Goal: Information Seeking & Learning: Learn about a topic

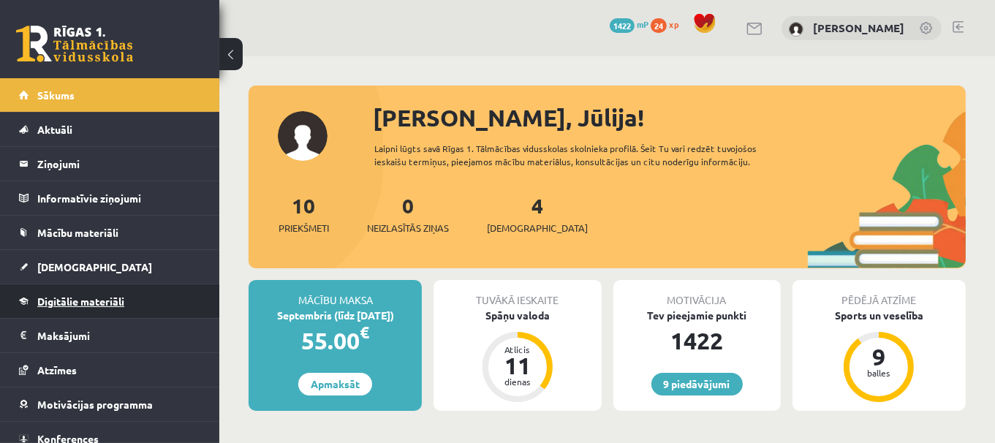
click at [117, 302] on span "Digitālie materiāli" at bounding box center [80, 301] width 87 height 13
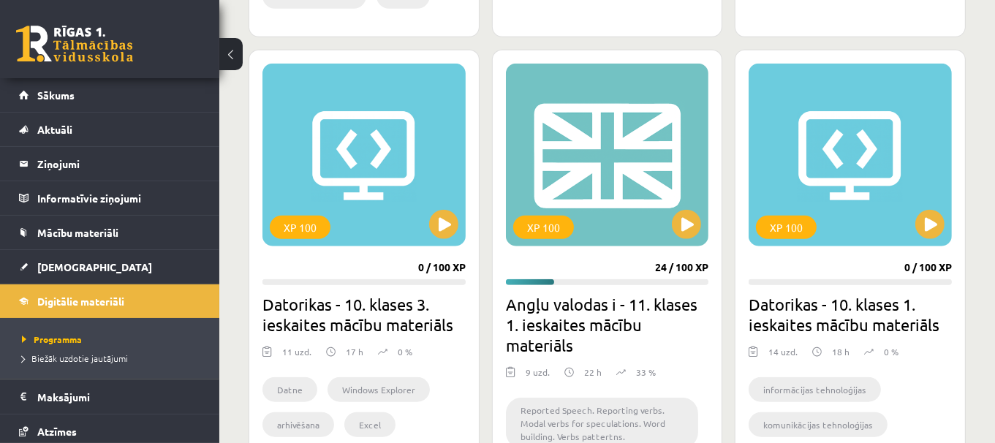
scroll to position [1317, 0]
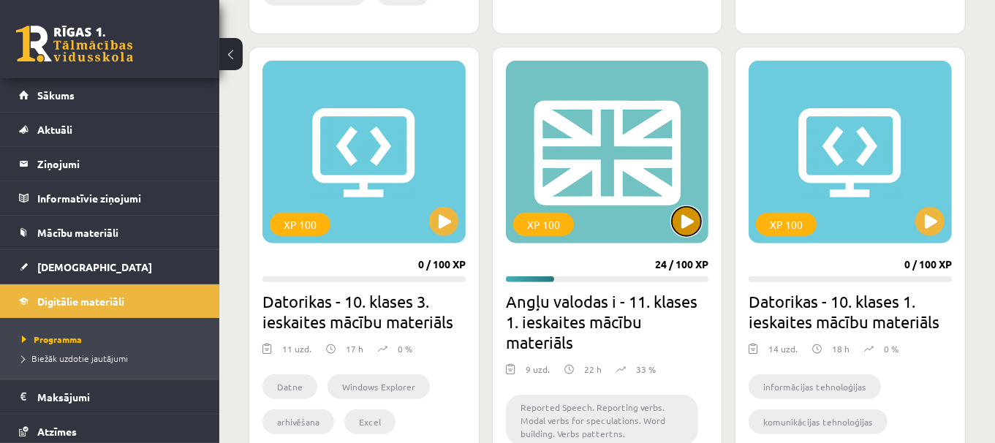
click at [689, 223] on button at bounding box center [686, 221] width 29 height 29
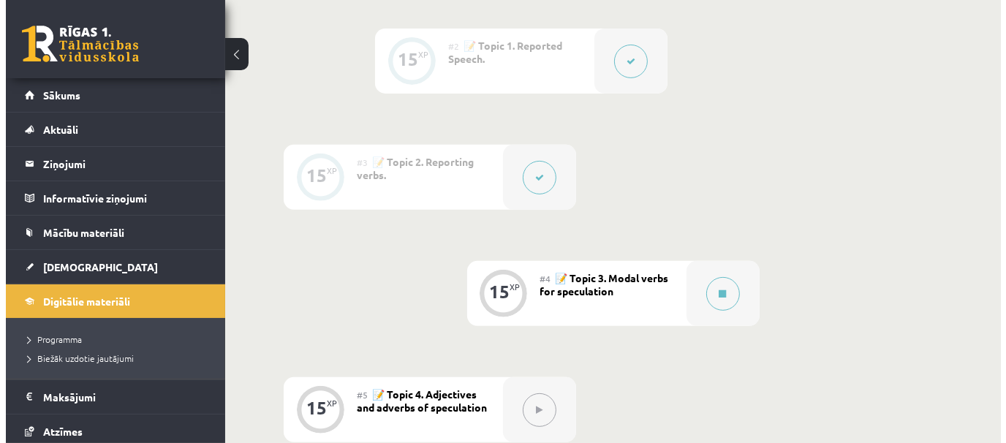
scroll to position [674, 0]
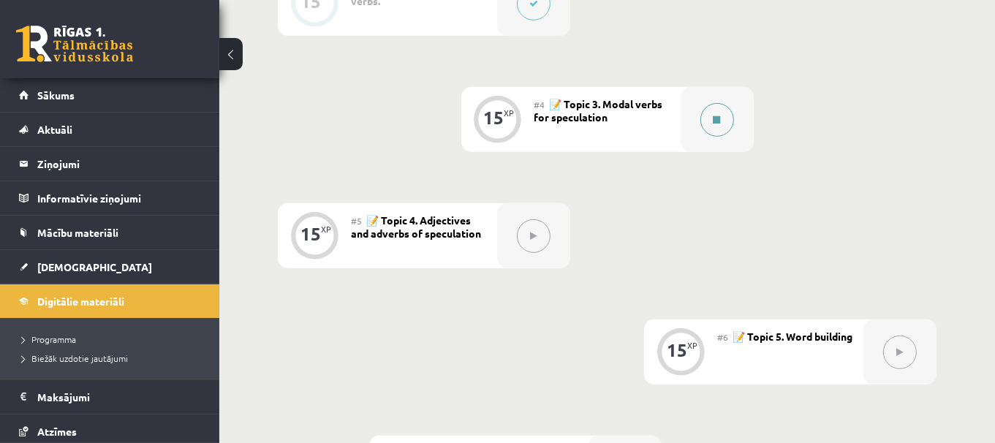
click at [739, 121] on div at bounding box center [716, 119] width 73 height 65
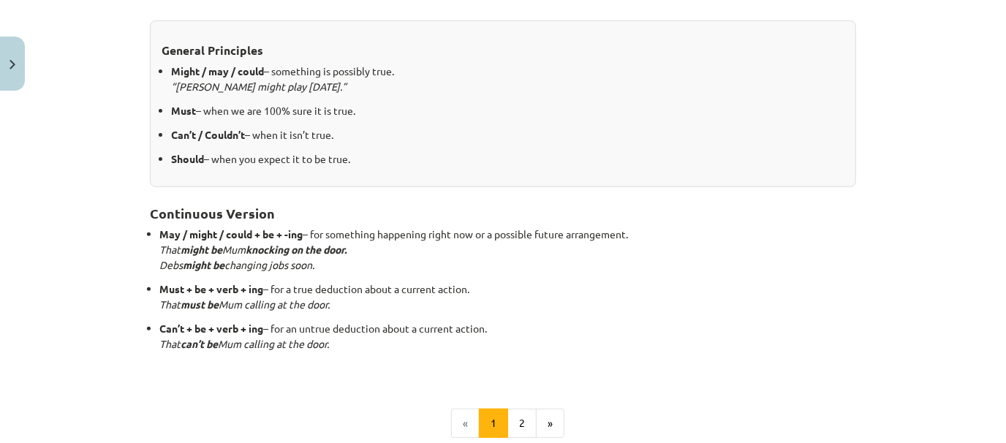
click at [732, 200] on h2 "Continuous Version" at bounding box center [503, 205] width 706 height 36
click at [520, 414] on button "2" at bounding box center [521, 423] width 29 height 29
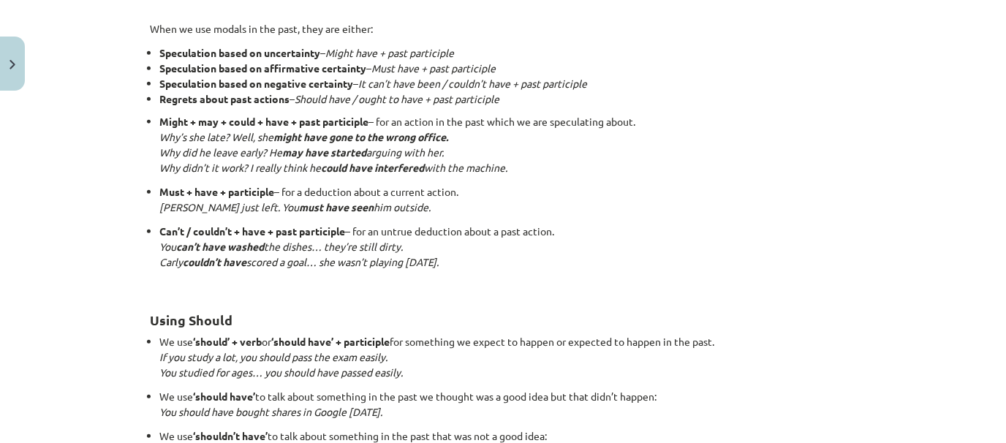
scroll to position [1000, 0]
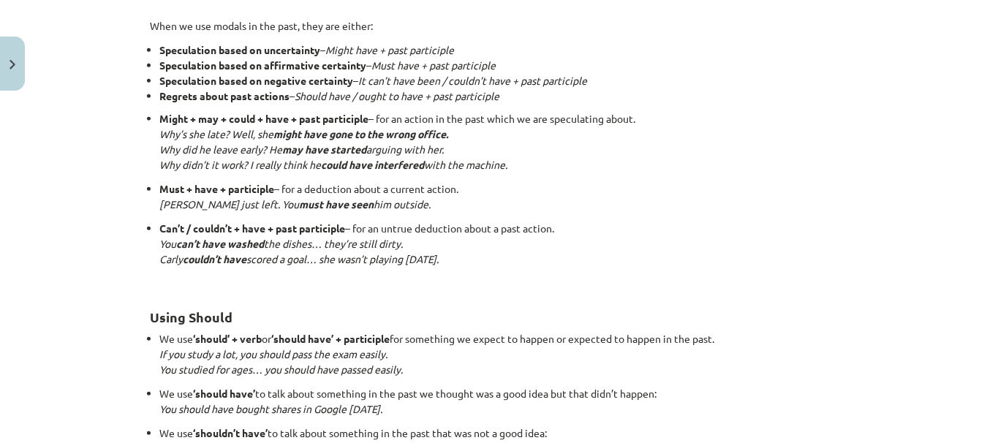
click at [849, 186] on p "Must + have + participle – for a deduction about a current action. [PERSON_NAME…" at bounding box center [507, 196] width 697 height 31
click at [930, 222] on div "Mācību tēma: Angļu valodas i - 11. klases 1. ieskaites mācību materiāls #4 📝 To…" at bounding box center [503, 221] width 1006 height 443
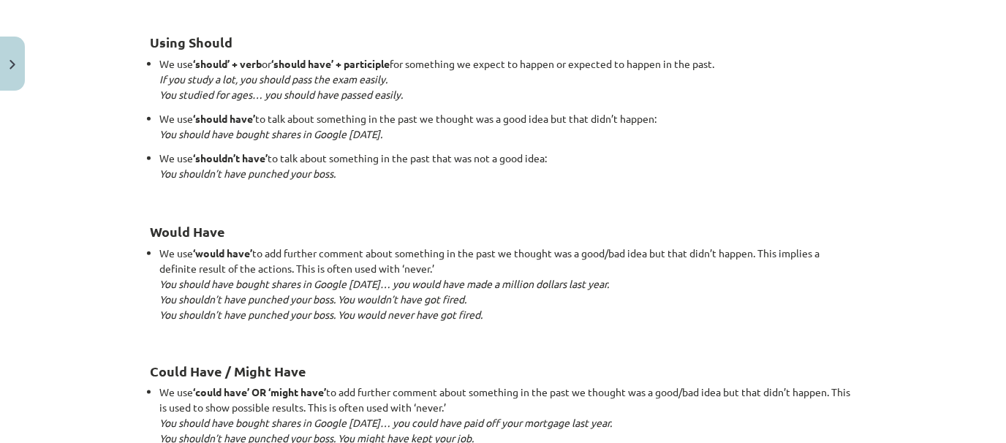
scroll to position [1282, 0]
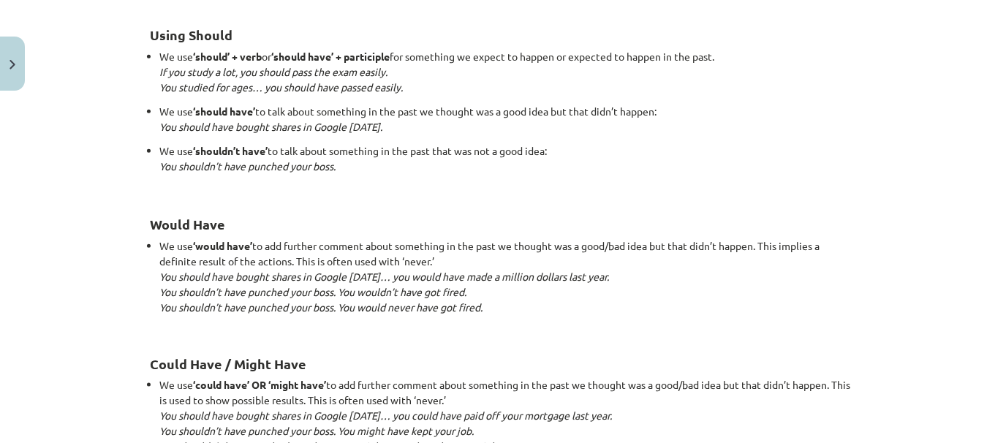
click at [990, 284] on div "Mācību tēma: Angļu valodas i - 11. klases 1. ieskaites mācību materiāls #4 📝 To…" at bounding box center [503, 221] width 1006 height 443
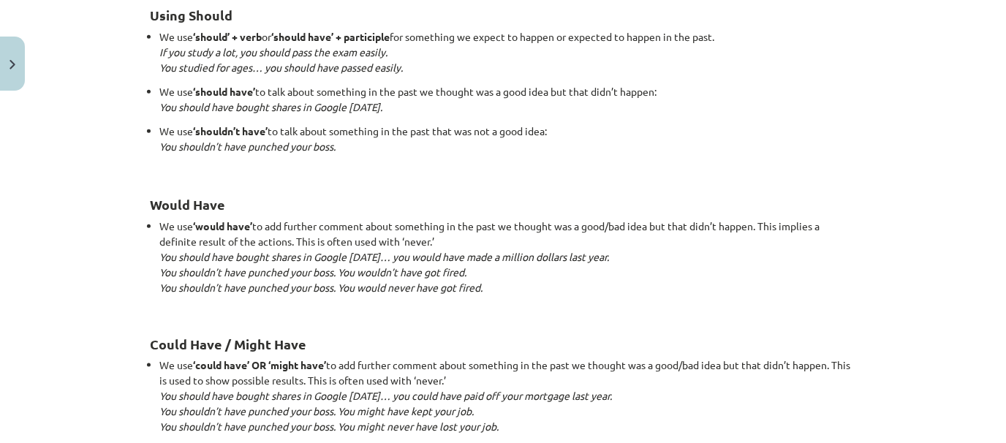
scroll to position [1309, 0]
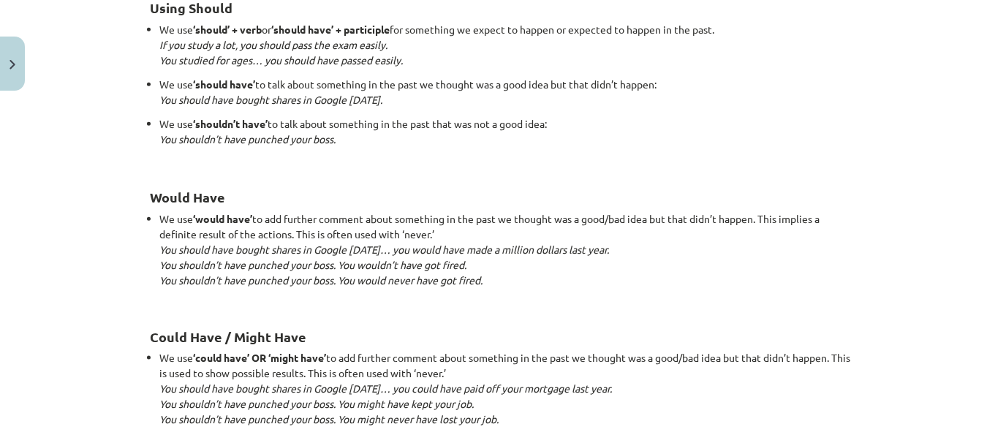
drag, startPoint x: 991, startPoint y: 306, endPoint x: 1001, endPoint y: 321, distance: 17.4
click at [1001, 321] on div "Mācību tēma: Angļu valodas i - 11. klases 1. ieskaites mācību materiāls #4 📝 To…" at bounding box center [503, 221] width 1006 height 443
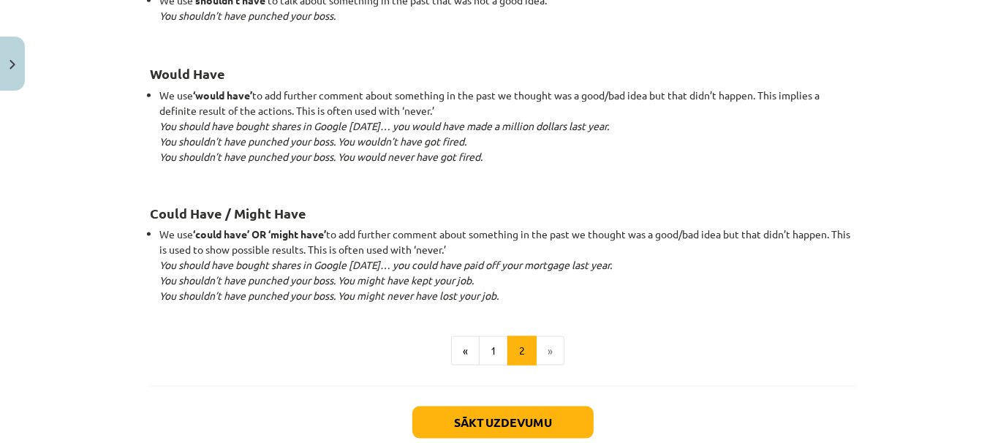
scroll to position [1419, 0]
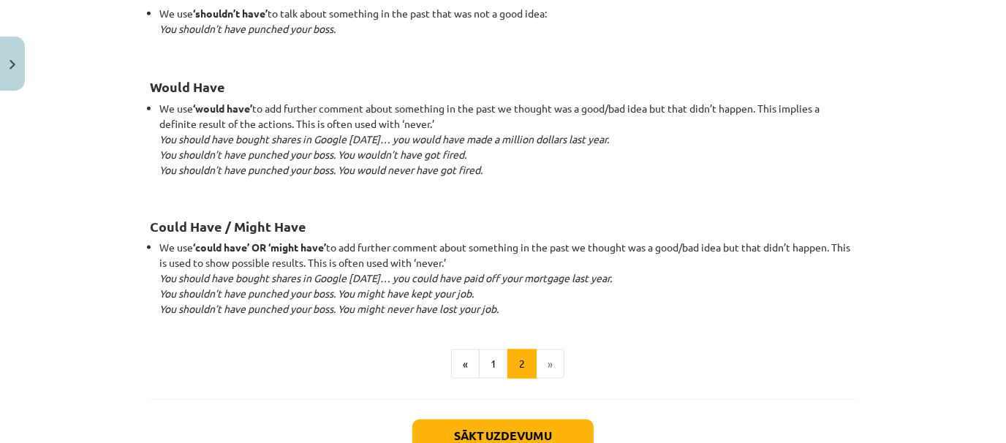
click at [777, 142] on li "We use ‘would have’ to add further comment about something in the past we thoug…" at bounding box center [507, 147] width 697 height 92
click at [539, 422] on button "Sākt uzdevumu" at bounding box center [502, 436] width 181 height 32
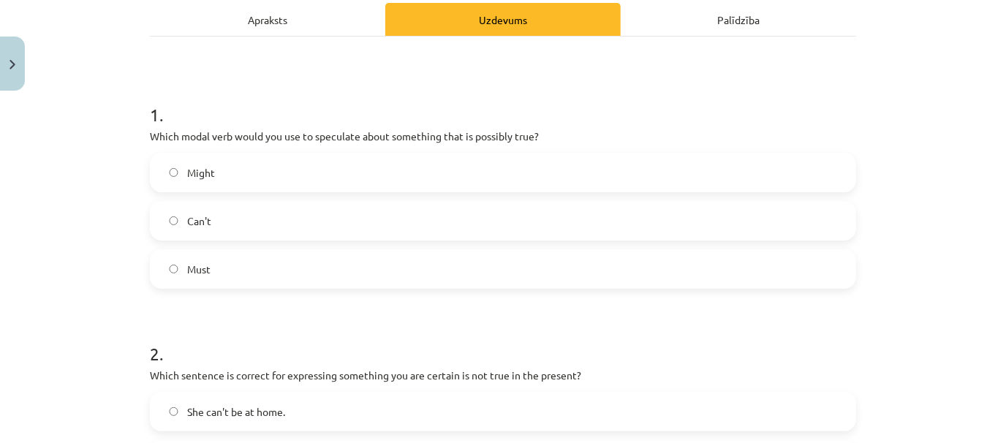
scroll to position [218, 0]
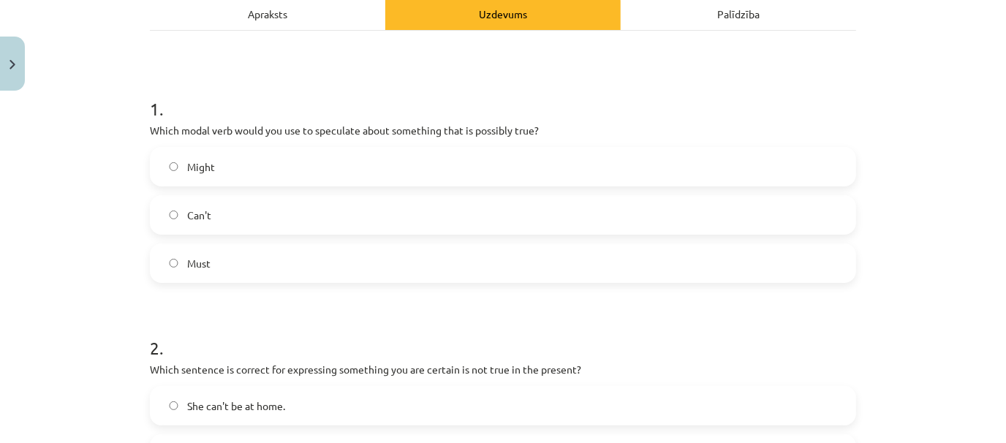
click at [483, 166] on label "Might" at bounding box center [502, 166] width 703 height 37
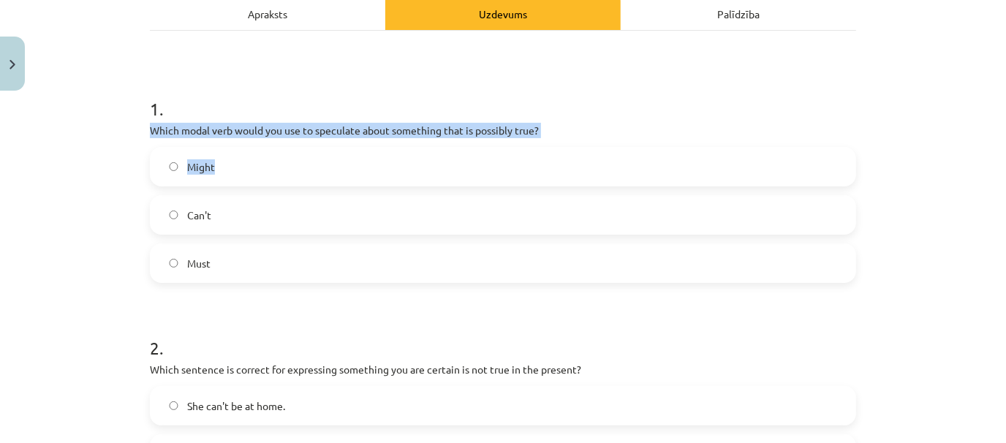
drag, startPoint x: 976, startPoint y: 115, endPoint x: 995, endPoint y: 151, distance: 40.5
click at [995, 151] on div "Mācību tēma: Angļu valodas i - 11. klases 1. ieskaites mācību materiāls #4 📝 To…" at bounding box center [503, 221] width 1006 height 443
click at [960, 129] on div "Mācību tēma: Angļu valodas i - 11. klases 1. ieskaites mācību materiāls #4 📝 To…" at bounding box center [503, 221] width 1006 height 443
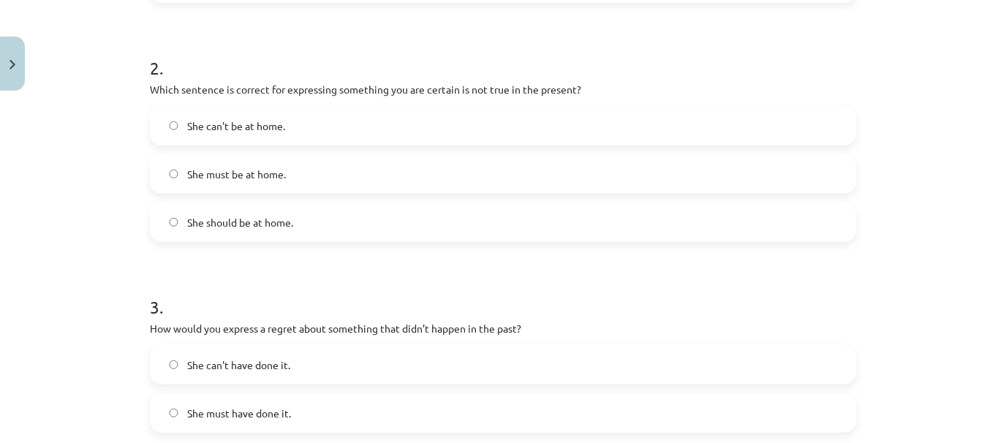
scroll to position [674, 0]
click at [607, 129] on label "She can't be at home." at bounding box center [502, 125] width 703 height 37
drag, startPoint x: 1004, startPoint y: 211, endPoint x: 913, endPoint y: 37, distance: 197.1
click at [913, 37] on div "Mācību tēma: Angļu valodas i - 11. klases 1. ieskaites mācību materiāls #4 📝 To…" at bounding box center [503, 221] width 1006 height 443
click at [464, 227] on label "She should have done it." at bounding box center [502, 224] width 703 height 37
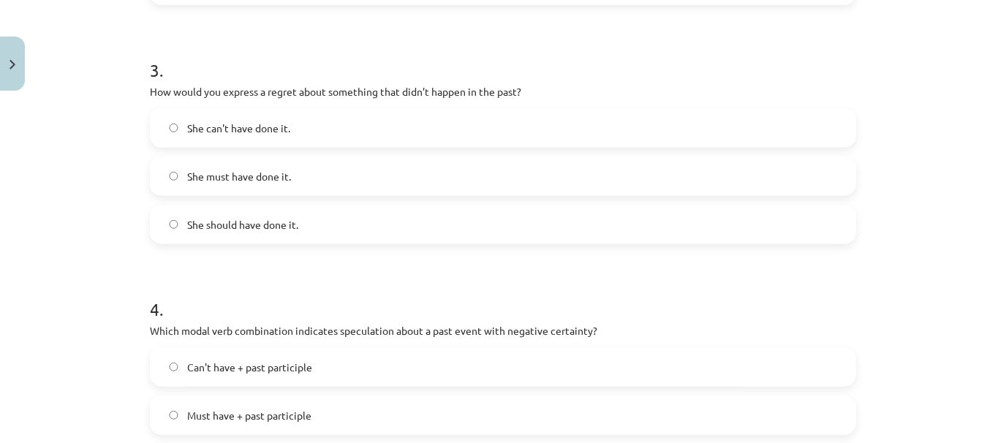
drag, startPoint x: 1004, startPoint y: 204, endPoint x: 871, endPoint y: 66, distance: 191.8
click at [871, 66] on div "Mācību tēma: Angļu valodas i - 11. klases 1. ieskaites mācību materiāls #4 📝 To…" at bounding box center [503, 221] width 1006 height 443
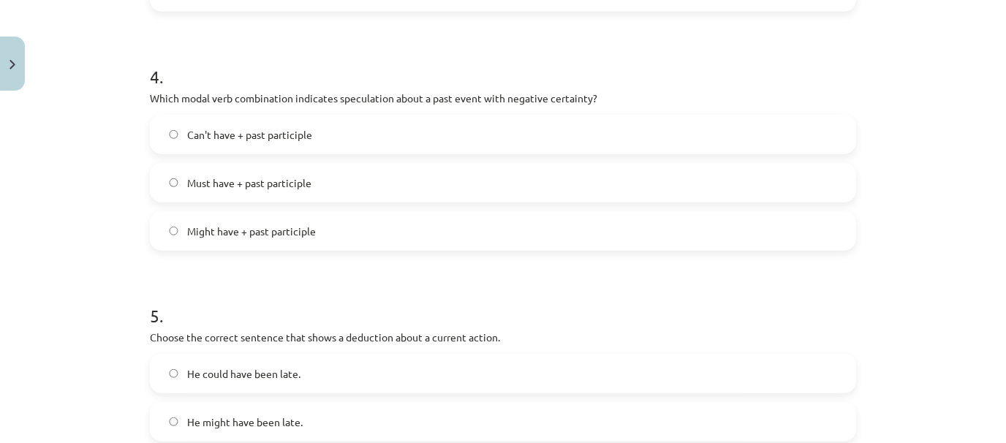
scroll to position [969, 0]
click at [470, 135] on label "Can't have + past participle" at bounding box center [502, 132] width 703 height 37
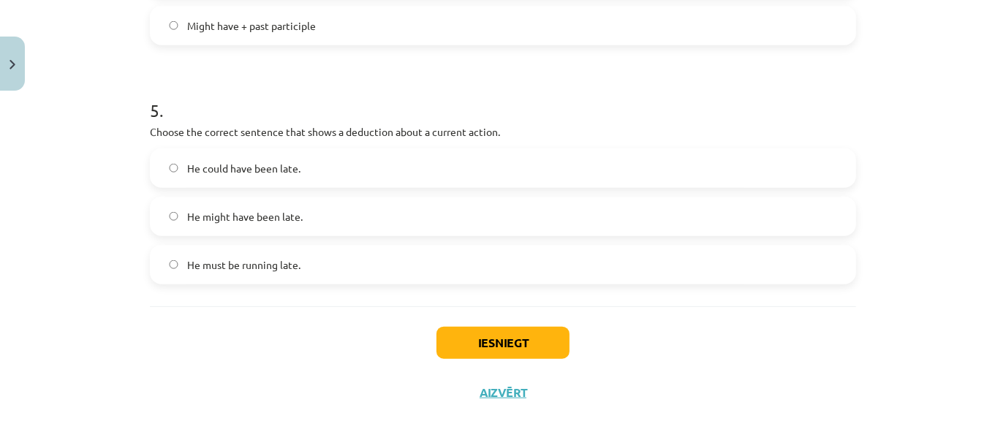
scroll to position [1182, 0]
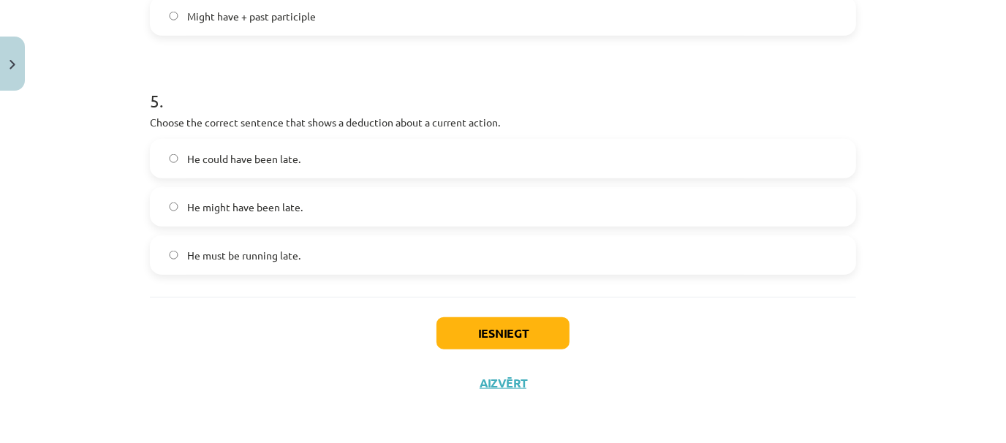
click at [751, 175] on label "He could have been late." at bounding box center [502, 158] width 703 height 37
click at [486, 330] on button "Iesniegt" at bounding box center [502, 333] width 133 height 32
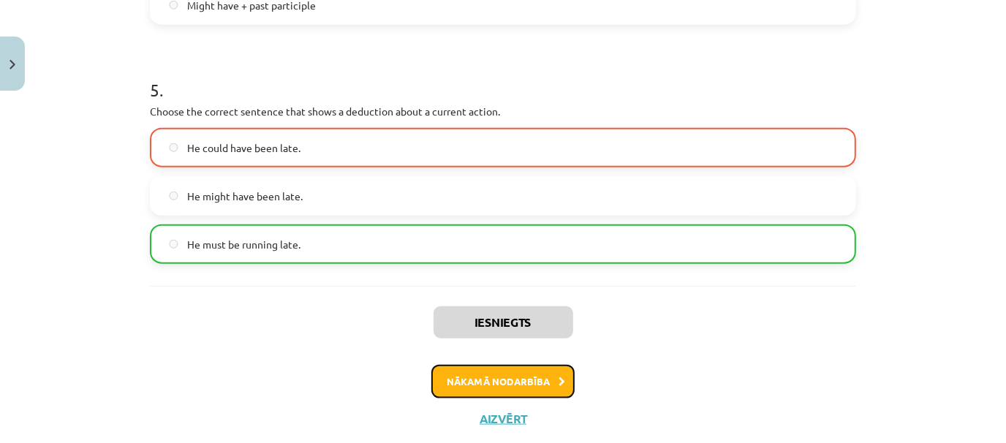
click at [563, 376] on button "Nākamā nodarbība" at bounding box center [502, 382] width 143 height 34
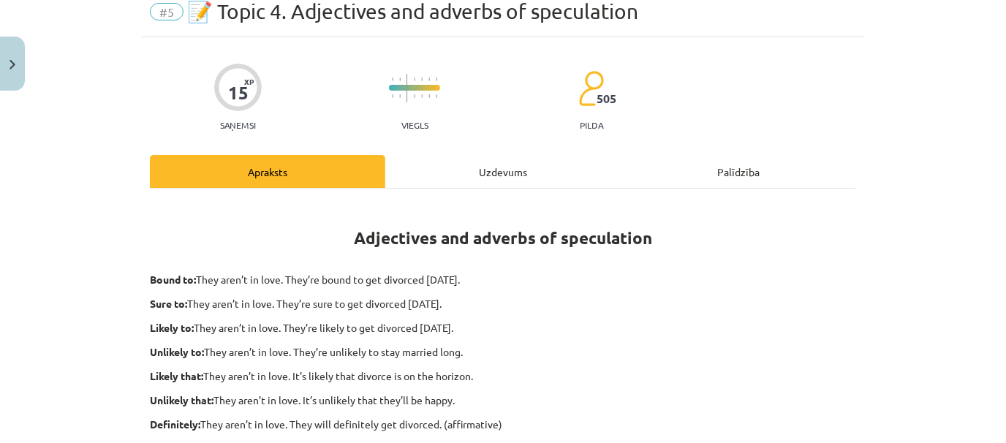
scroll to position [37, 0]
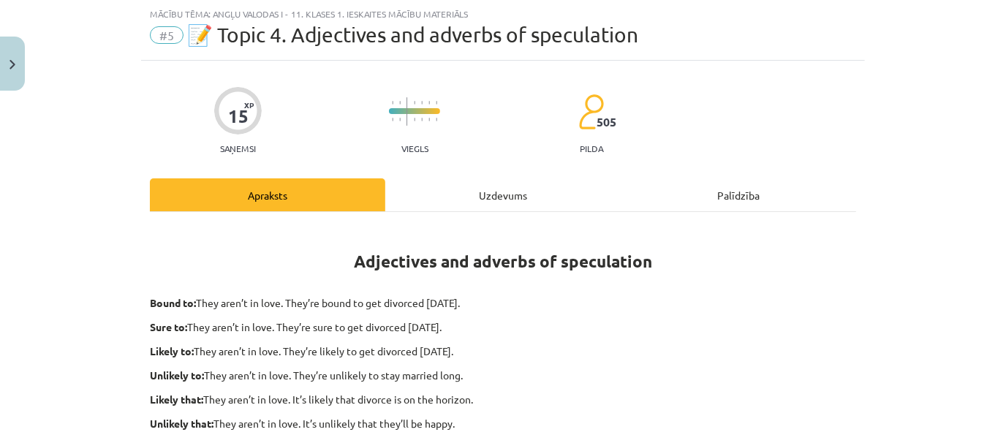
click at [434, 202] on div "Uzdevums" at bounding box center [502, 194] width 235 height 33
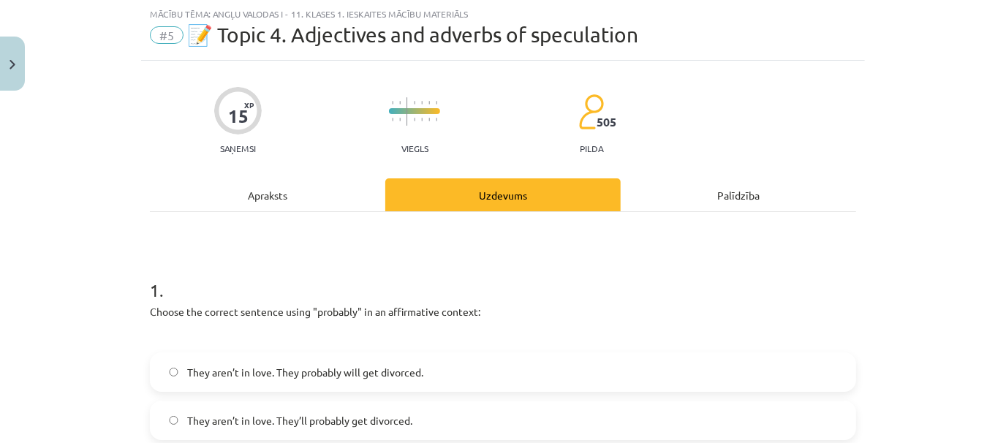
click at [300, 201] on div "Apraksts" at bounding box center [267, 194] width 235 height 33
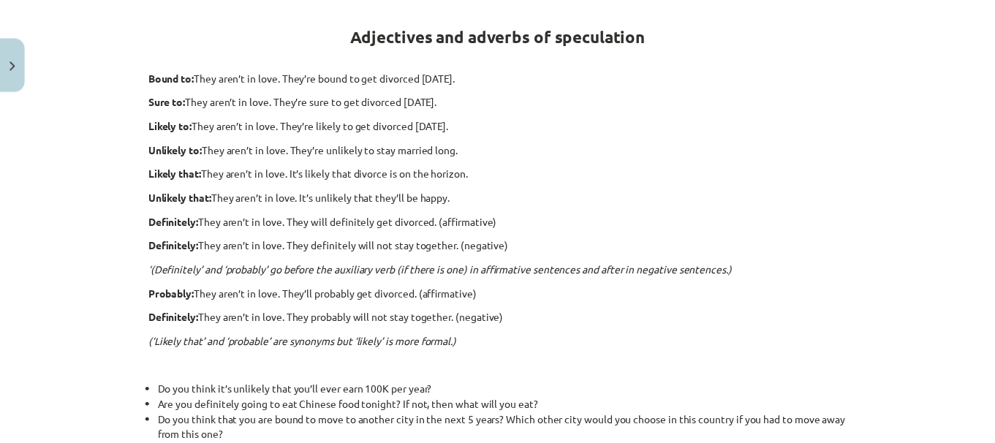
scroll to position [264, 0]
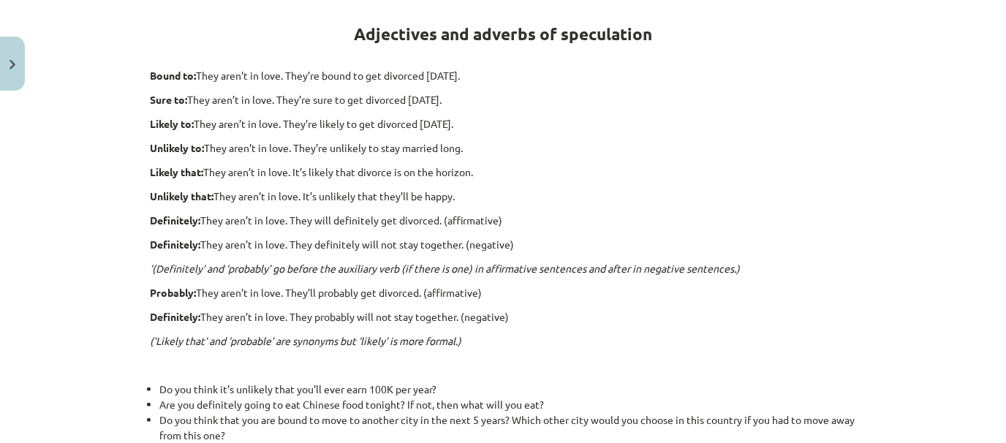
drag, startPoint x: 22, startPoint y: 66, endPoint x: 395, endPoint y: 114, distance: 376.6
click at [395, 114] on div "Adjectives and adverbs of speculation Bound to: They aren’t in love. They’re bo…" at bounding box center [503, 287] width 706 height 578
click at [7, 77] on button "Close" at bounding box center [12, 64] width 25 height 54
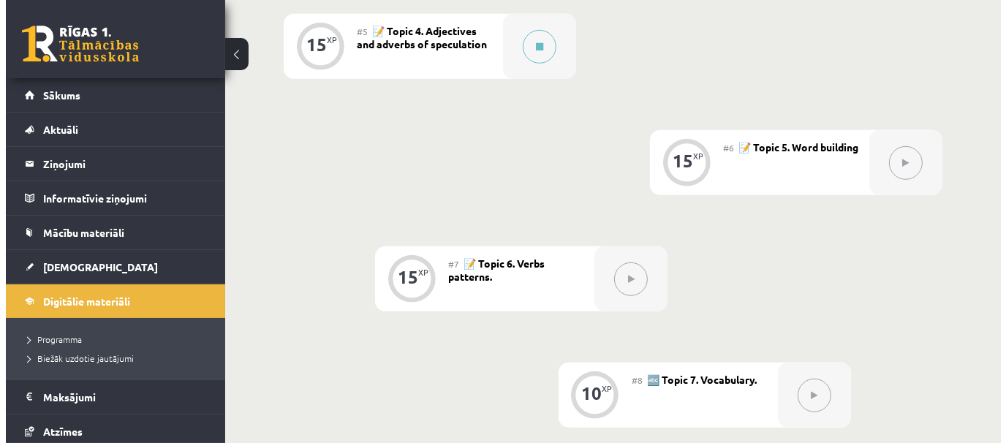
scroll to position [855, 0]
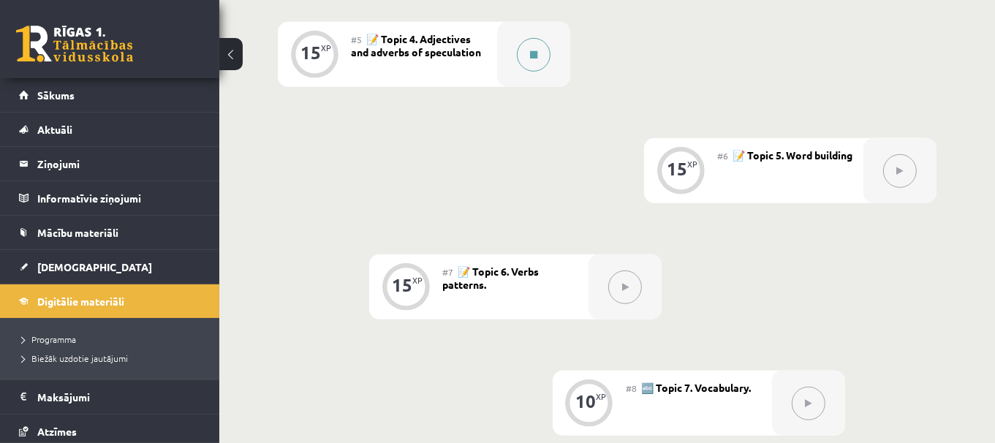
click at [537, 71] on div at bounding box center [533, 54] width 73 height 65
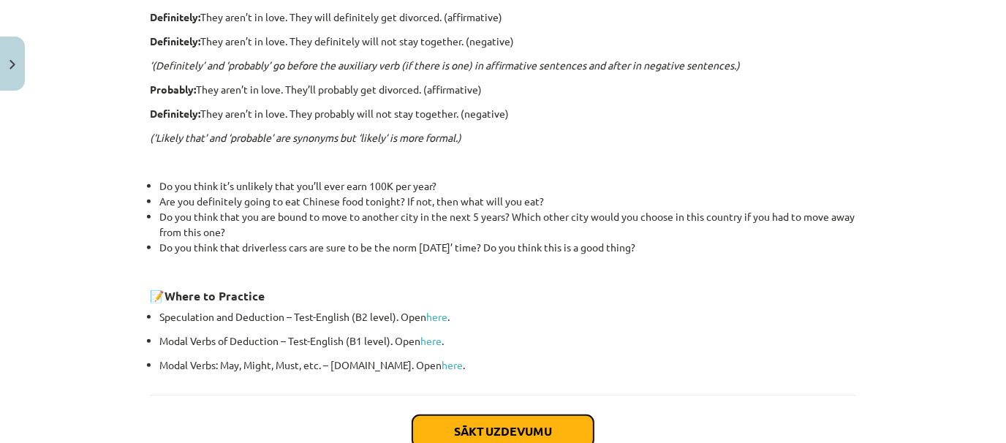
click button "Sākt uzdevumu"
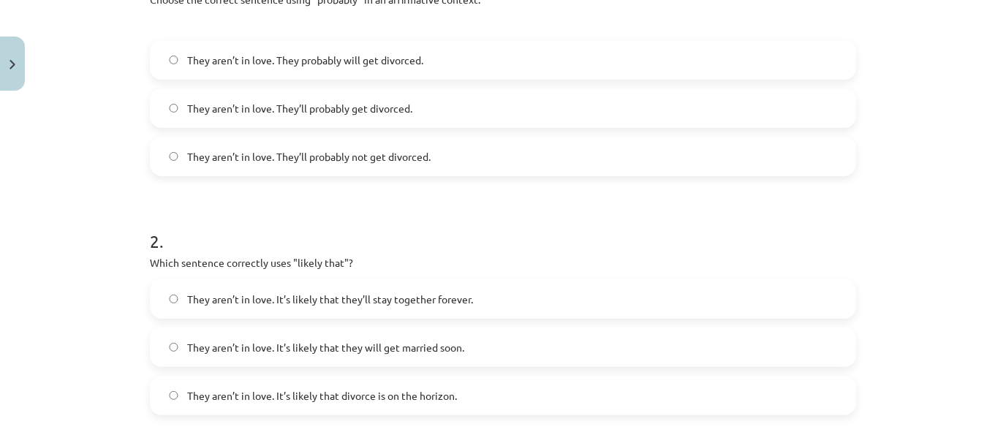
scroll to position [230, 0]
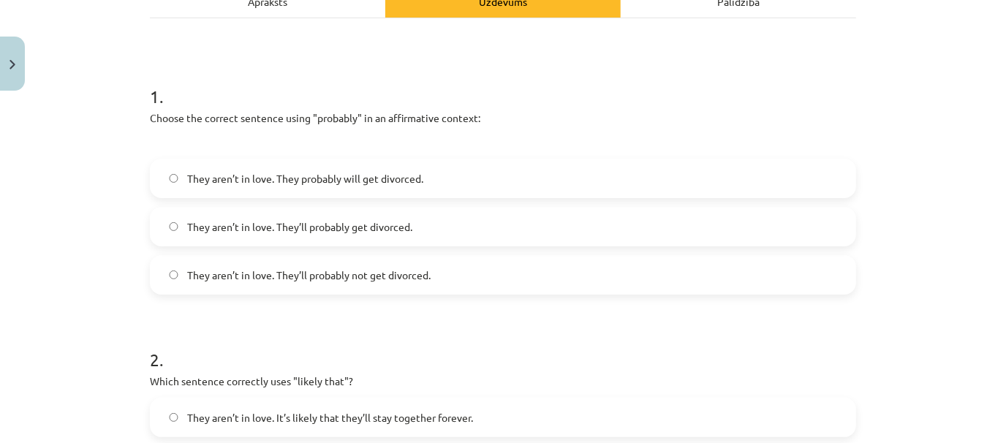
click div "Apraksts"
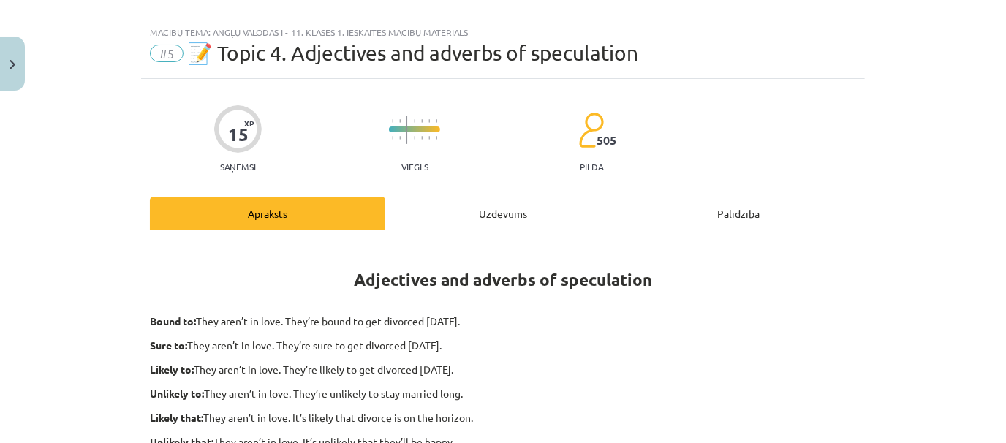
scroll to position [0, 0]
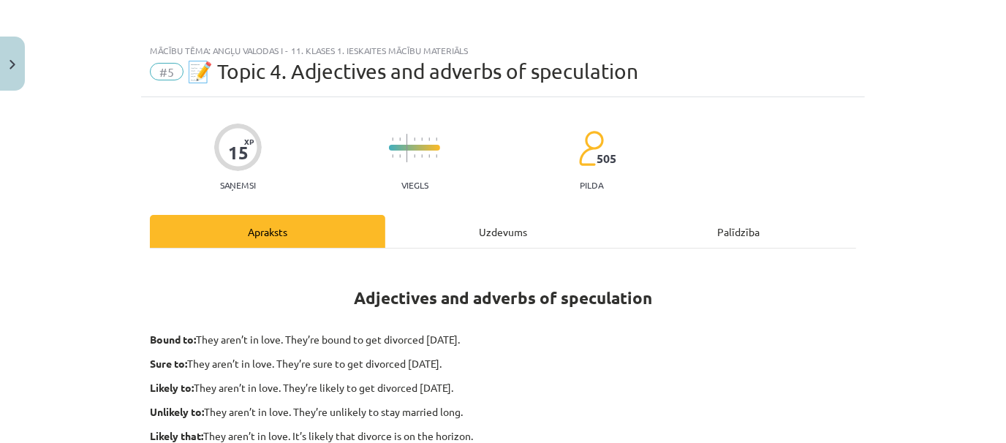
click div "Uzdevums"
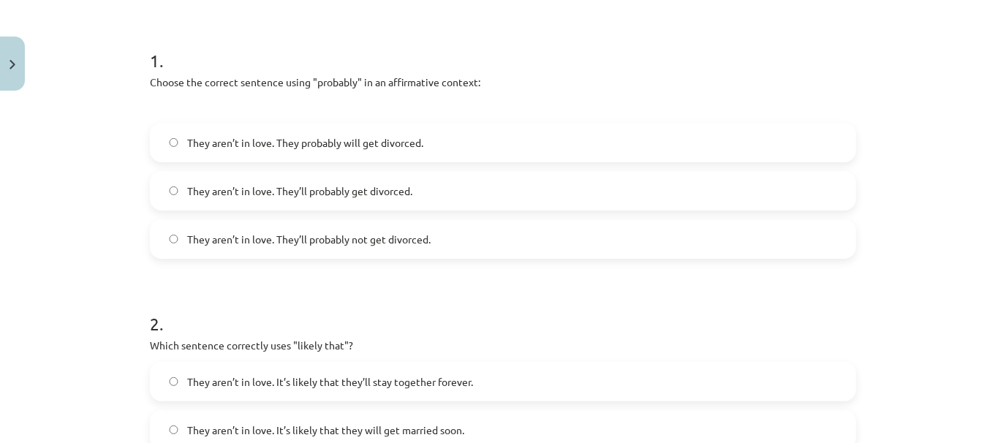
scroll to position [268, 0]
click label "They aren’t in love. They’ll probably get divorced."
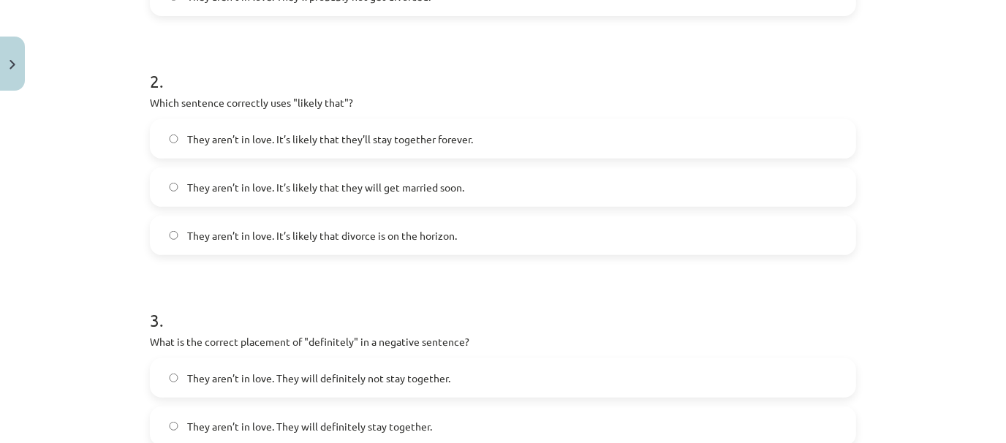
scroll to position [511, 0]
click label "They aren’t in love. It’s likely that divorce is on the horizon."
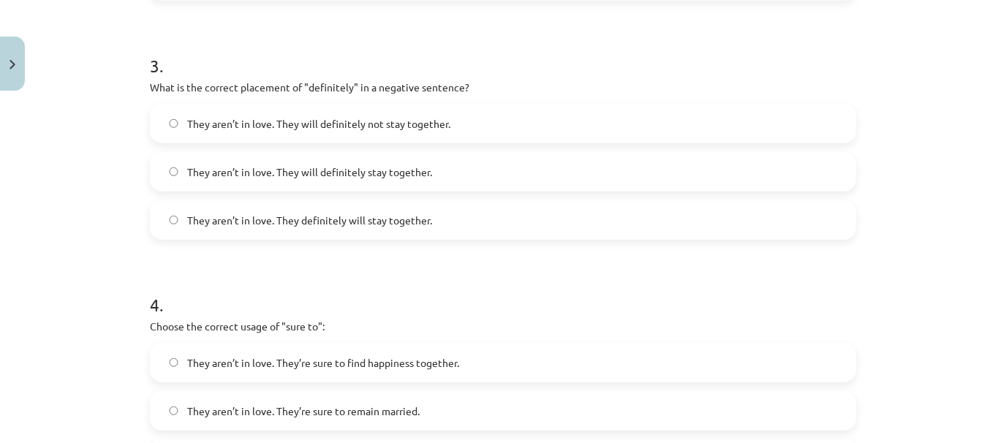
scroll to position [765, 0]
click label "They aren’t in love. They definitely will stay together."
click label "They aren’t in love. They will definitely not stay together."
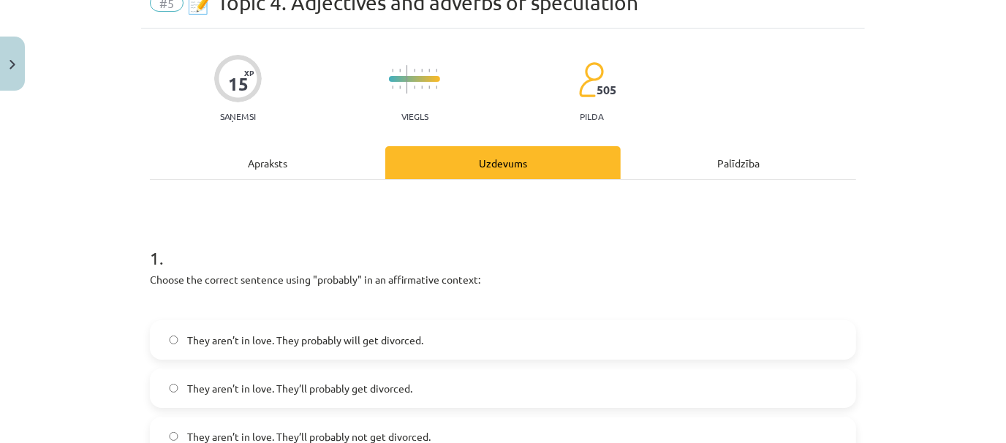
scroll to position [71, 0]
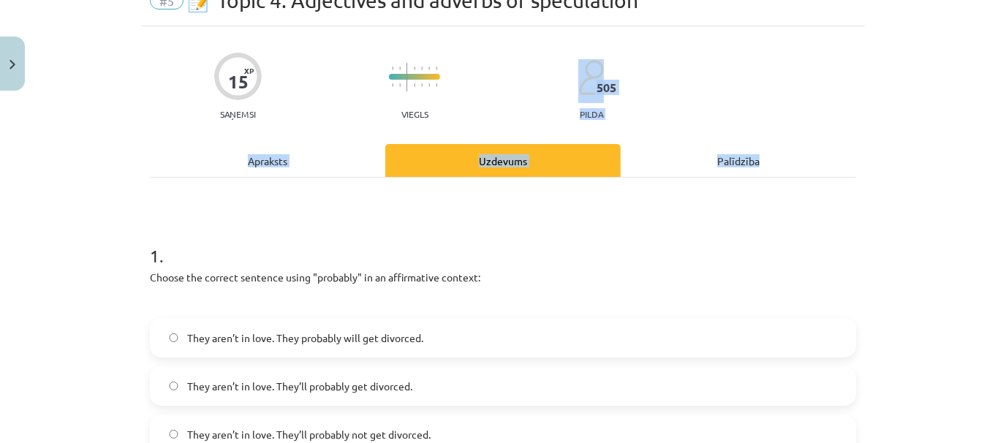
drag, startPoint x: 992, startPoint y: 69, endPoint x: 1004, endPoint y: 149, distance: 80.5
click div "Mācību tēma: Angļu valodas i - 11. klases 1. ieskaites mācību materiāls #5 📝 To…"
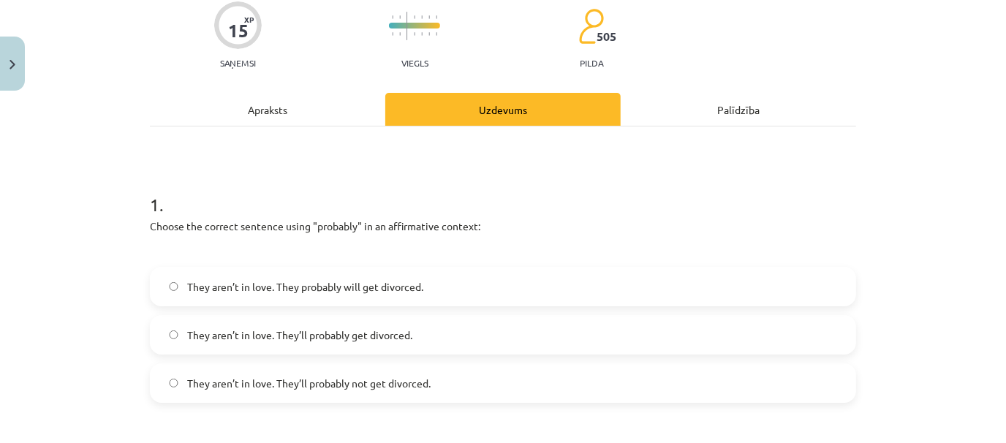
scroll to position [116, 0]
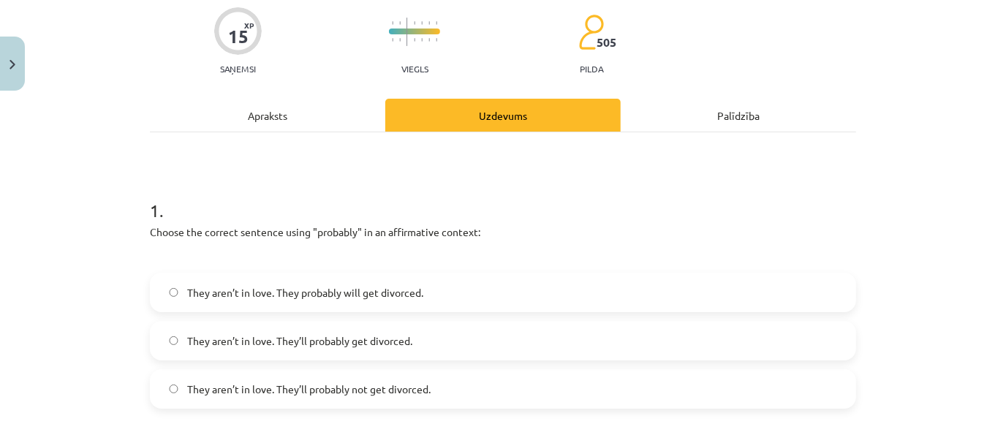
click div "Apraksts"
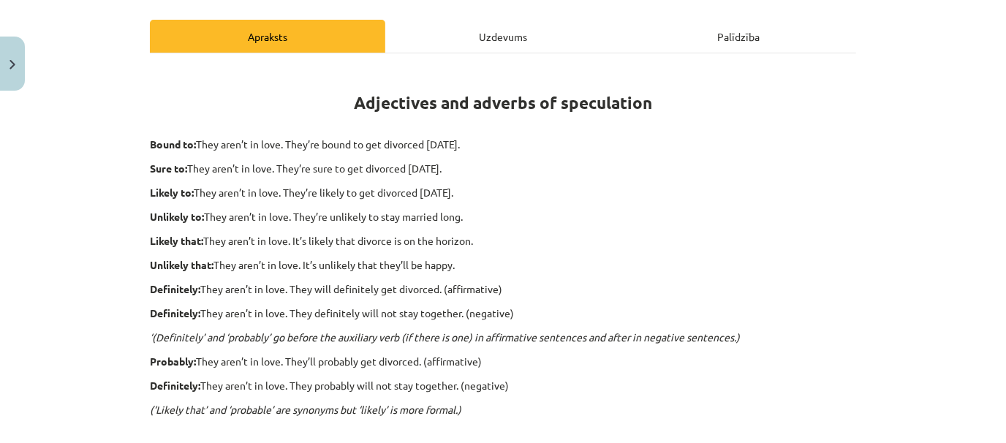
scroll to position [158, 0]
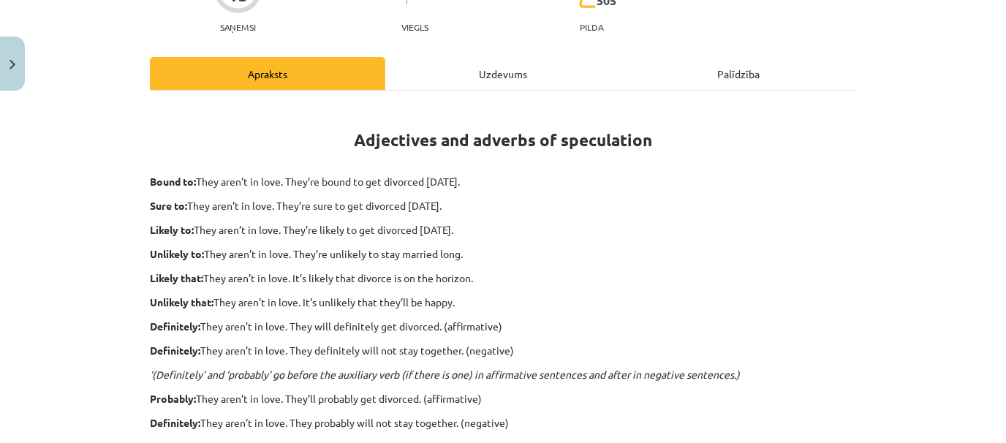
click div "Uzdevums"
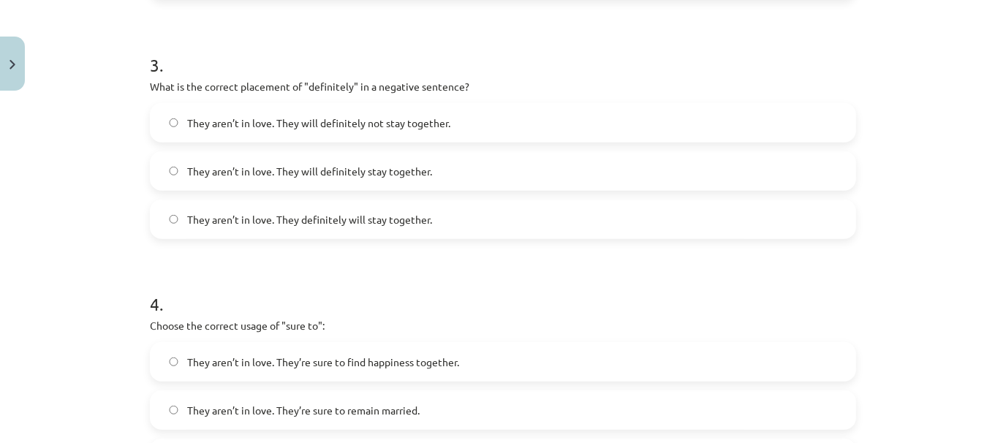
scroll to position [767, 0]
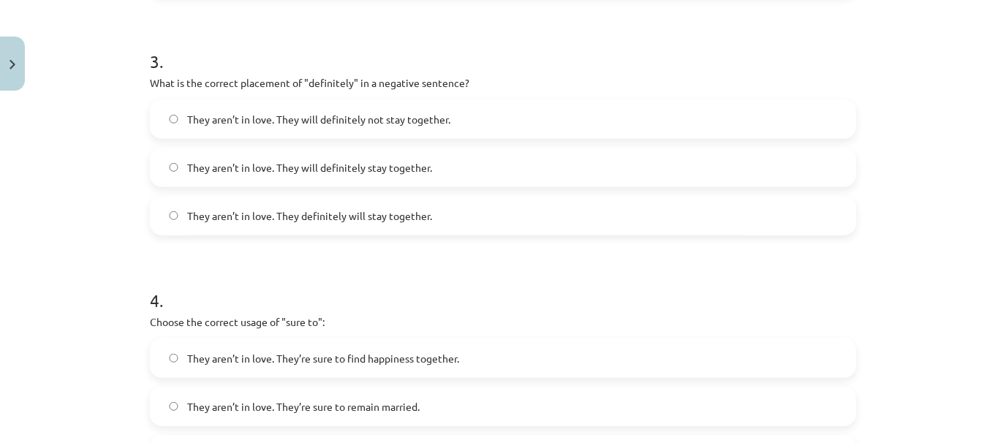
click label "They aren’t in love. They definitely will stay together."
click label "They aren’t in love. They will definitely not stay together."
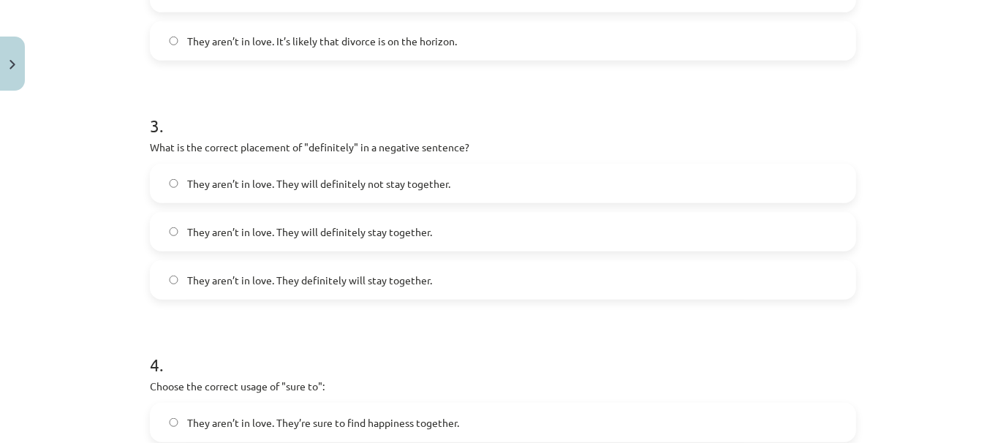
click label "They aren’t in love. They definitely will stay together."
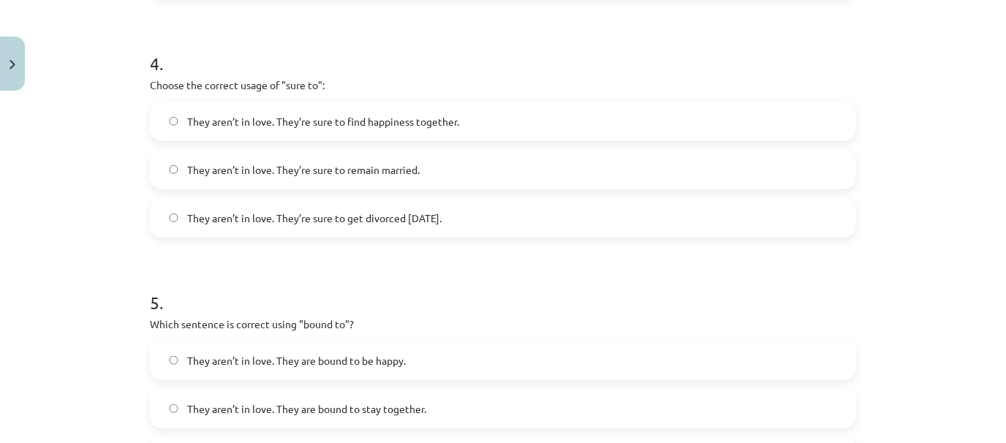
scroll to position [1006, 0]
click label "They aren’t in love. They’re sure to get divorced [DATE]."
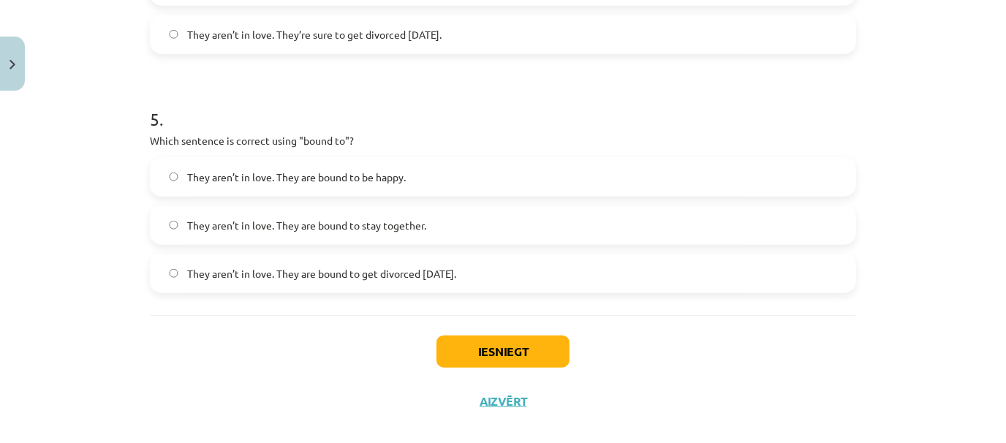
scroll to position [1206, 0]
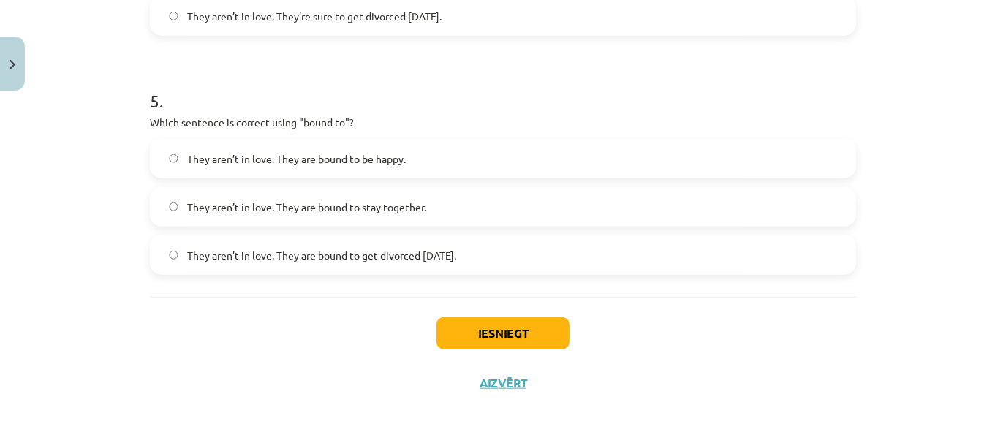
click label "They aren’t in love. They are bound to get divorced [DATE]."
click button "Iesniegt"
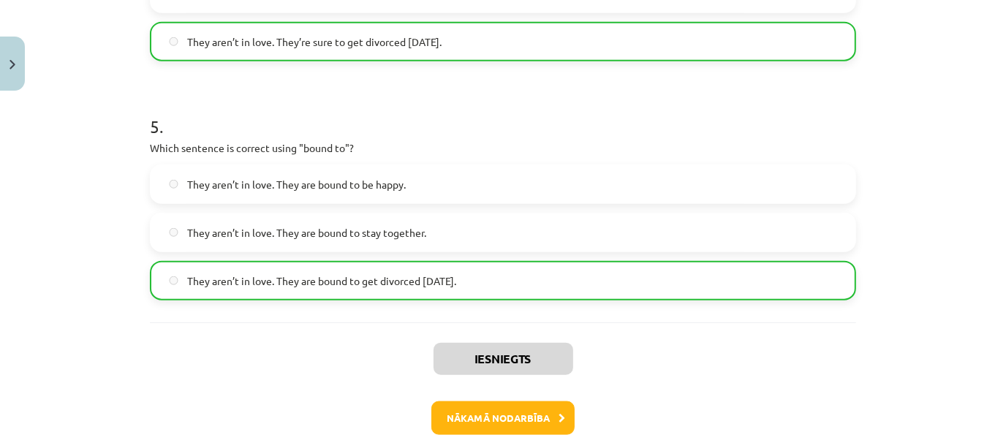
scroll to position [1252, 0]
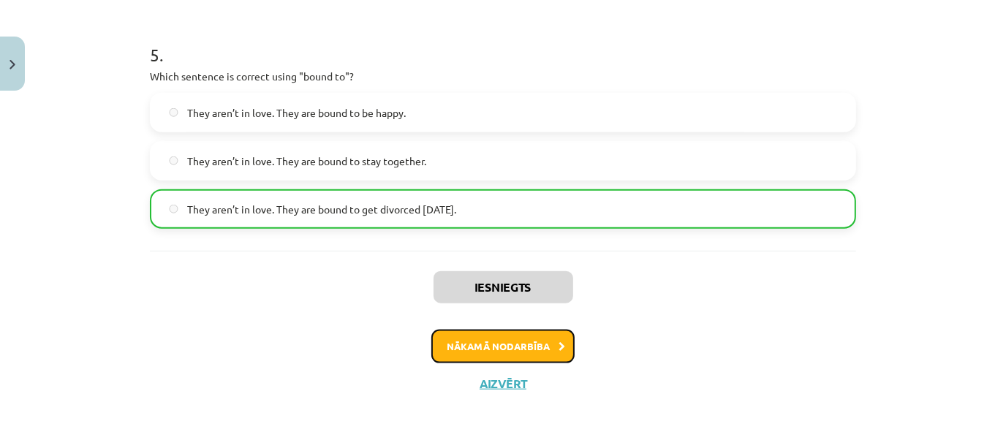
click button "Nākamā nodarbība"
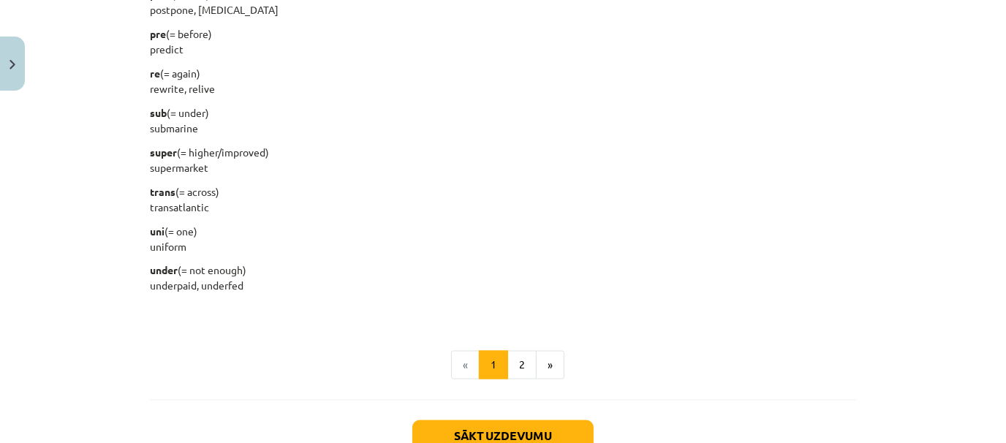
scroll to position [1848, 0]
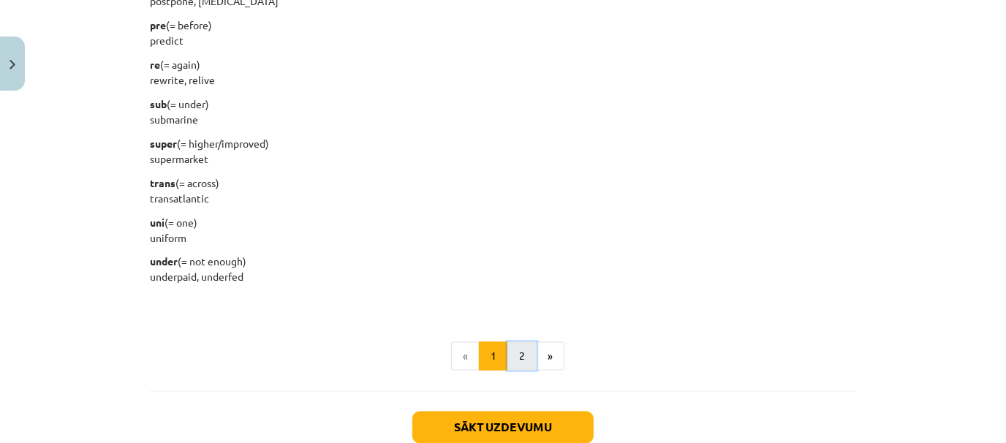
click button "2"
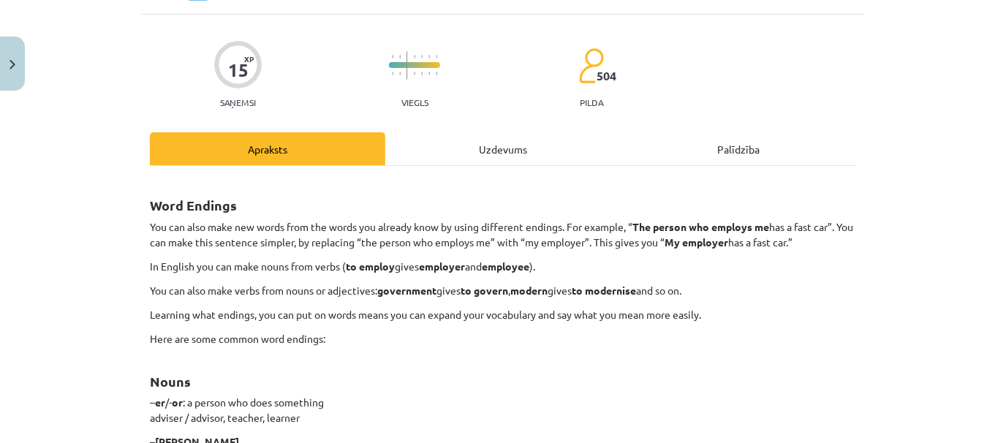
scroll to position [80, 0]
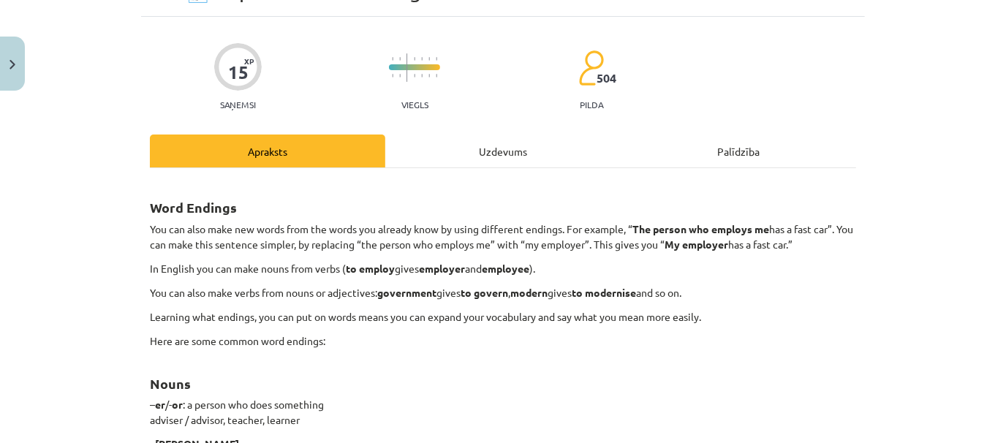
click div "Uzdevums"
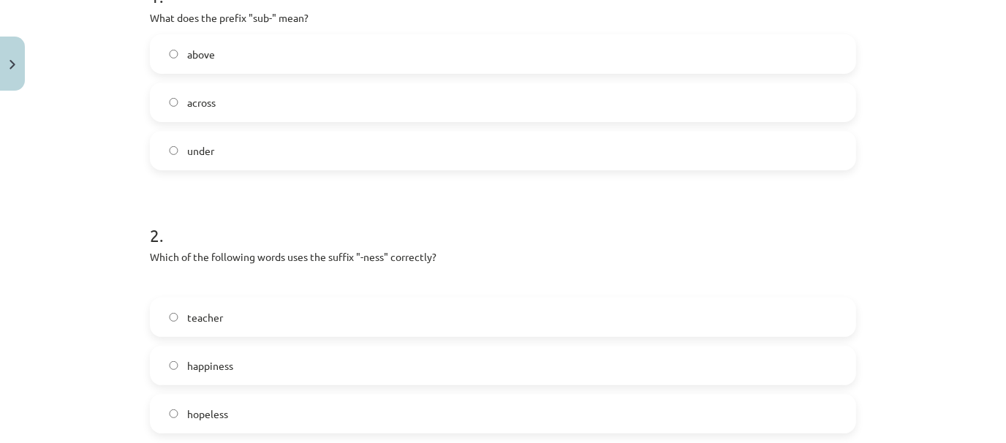
scroll to position [345, 0]
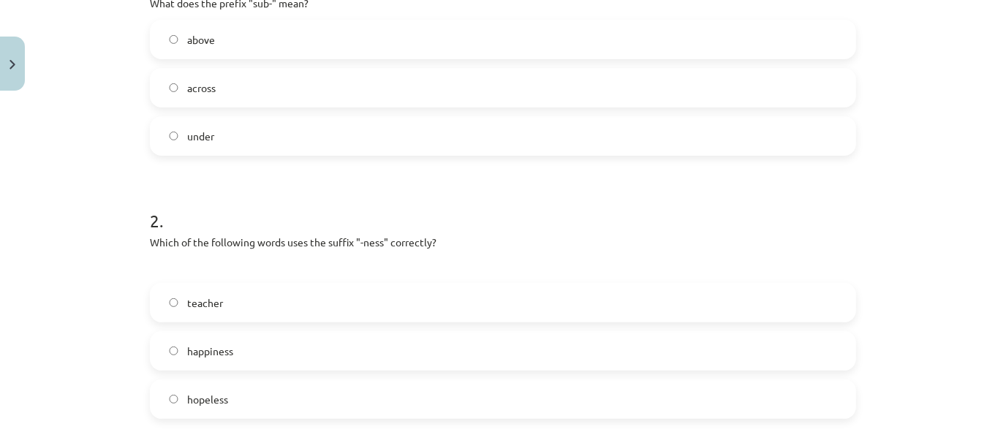
click label "under"
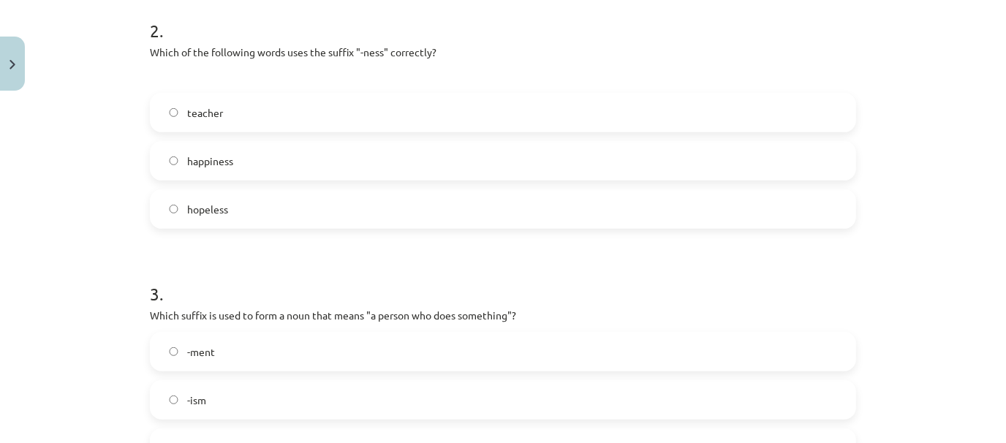
scroll to position [537, 0]
click label "happiness"
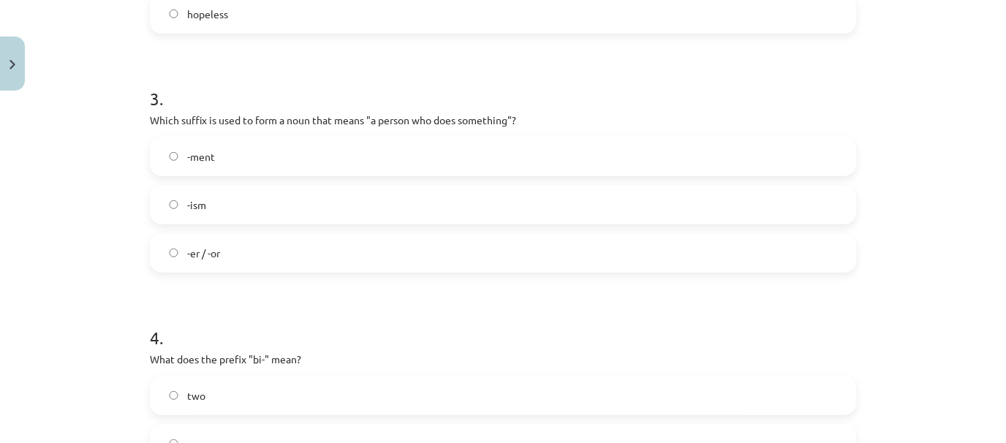
scroll to position [735, 0]
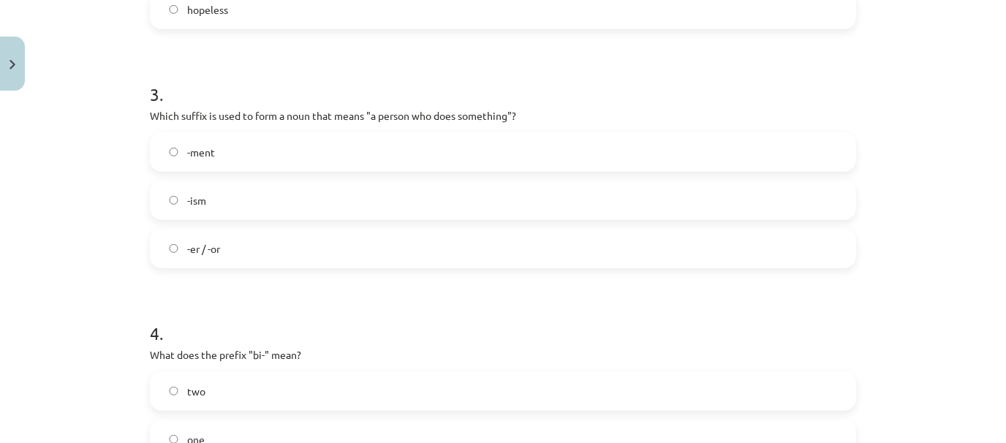
click div "Mācību tēma: Angļu valodas i - 11. klases 1. ieskaites mācību materiāls #6 📝 To…"
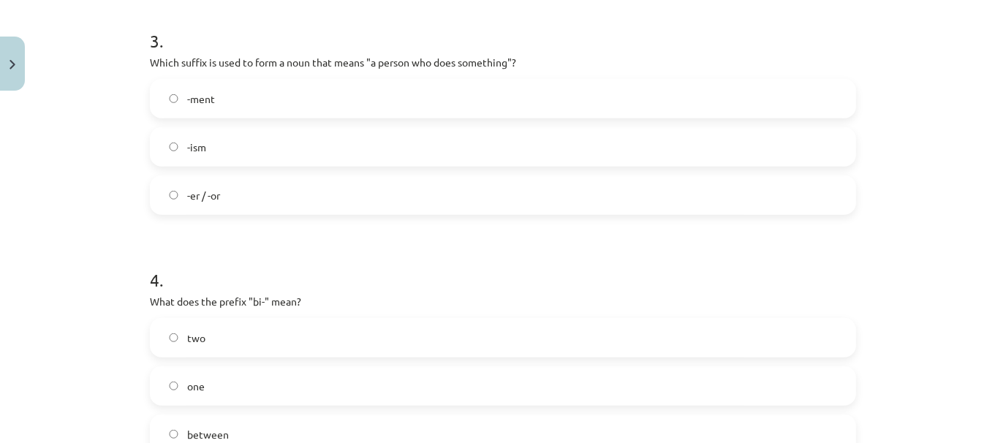
scroll to position [794, 0]
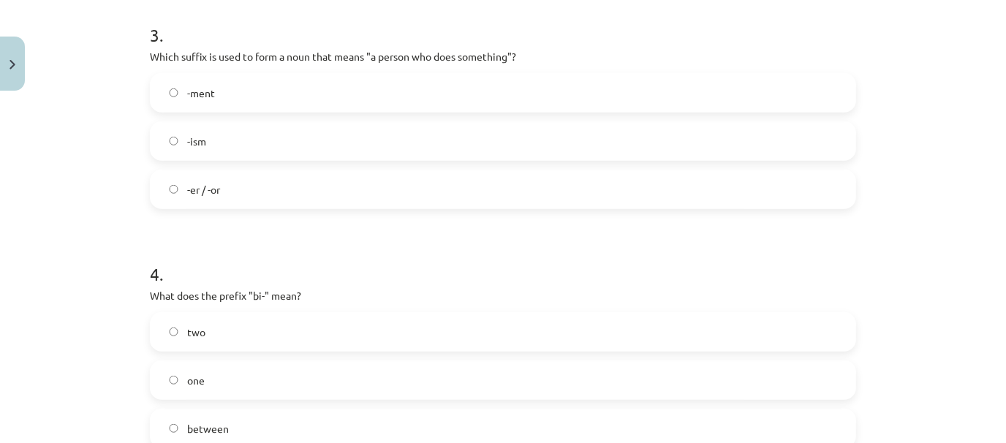
click label "-er / -or"
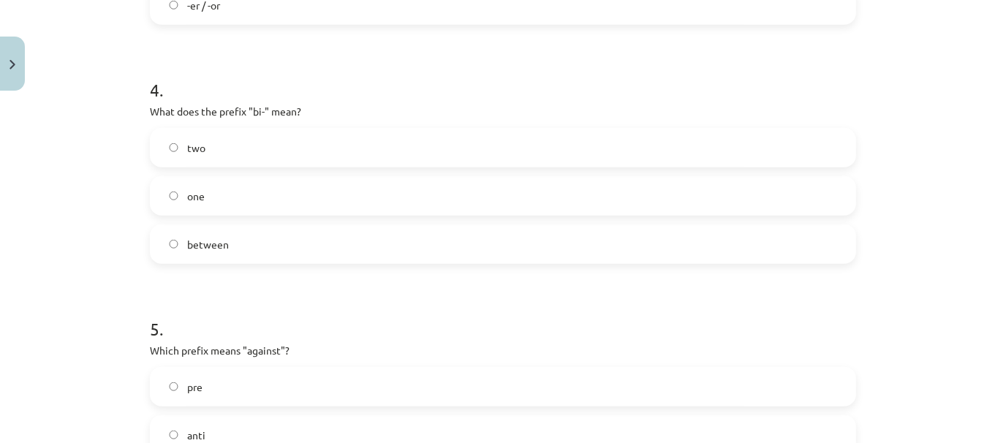
scroll to position [987, 0]
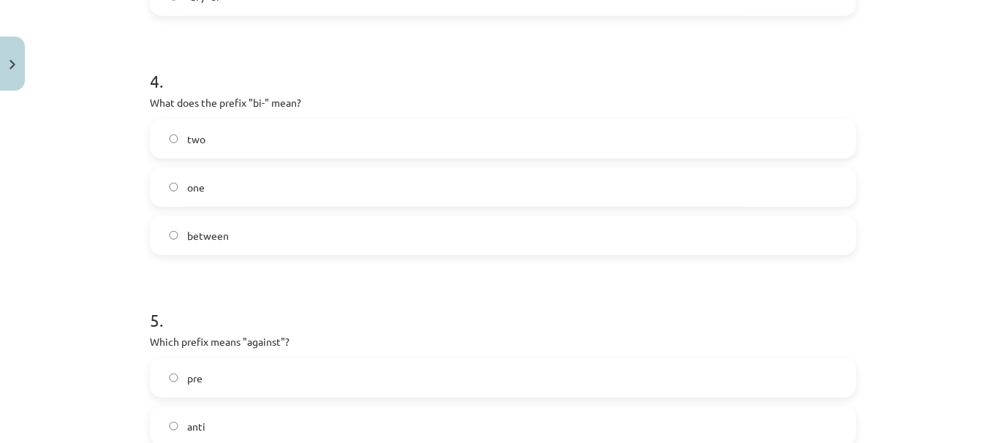
click label "two"
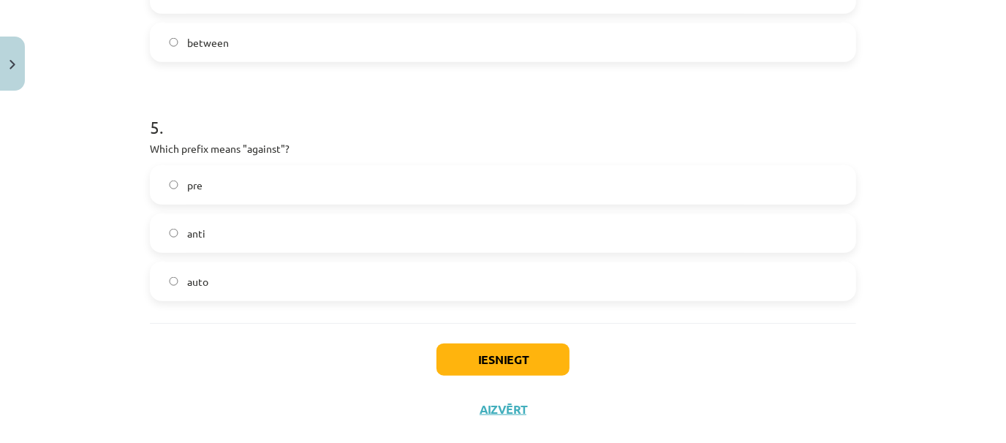
scroll to position [1206, 0]
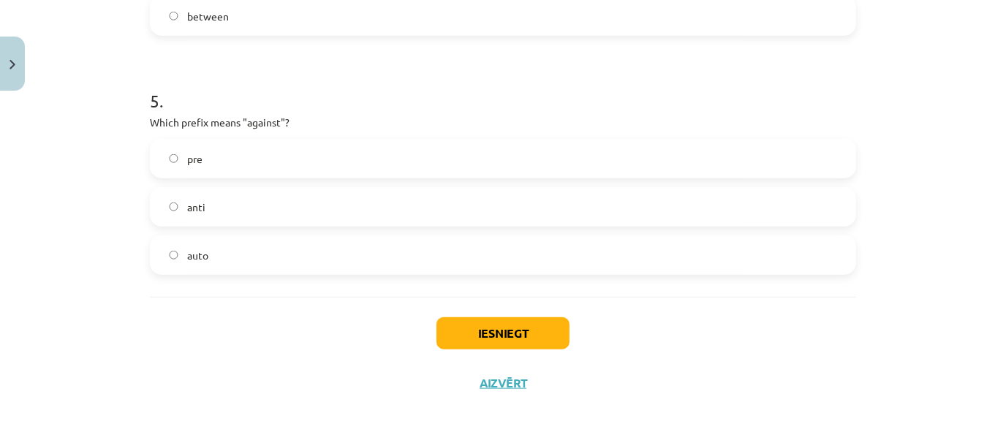
click label "anti"
click button "Iesniegt"
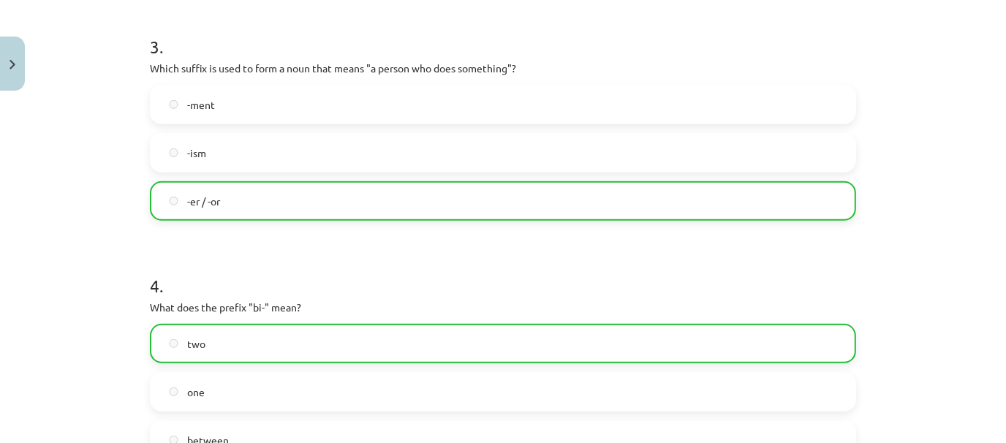
scroll to position [1252, 0]
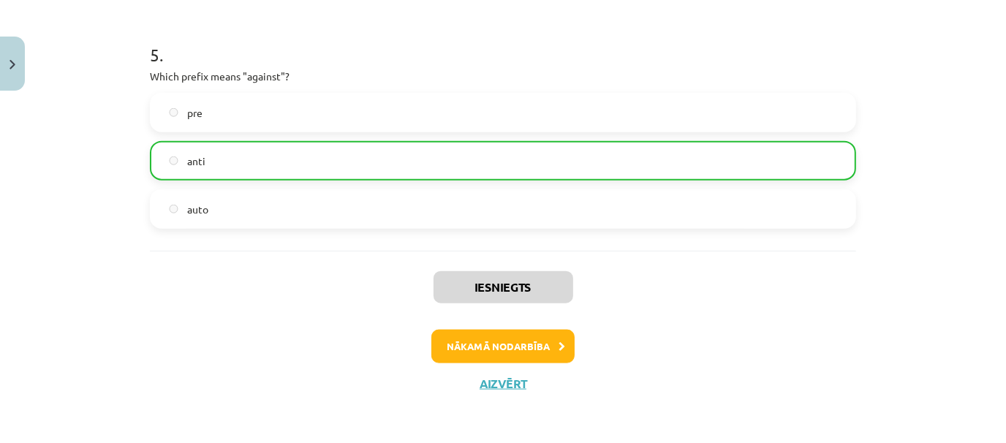
click div "Iesniegts Nākamā nodarbība Aizvērt"
click button "Nākamā nodarbība"
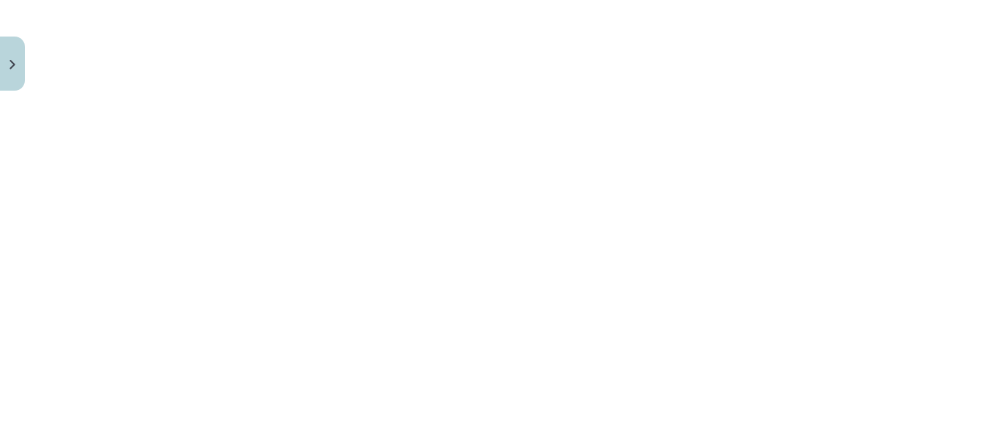
scroll to position [671, 0]
drag, startPoint x: 992, startPoint y: 157, endPoint x: 987, endPoint y: 183, distance: 26.1
click div "Mācību tēma: Angļu valodas i - 11. klases 1. ieskaites mācību materiāls #7 📝 To…"
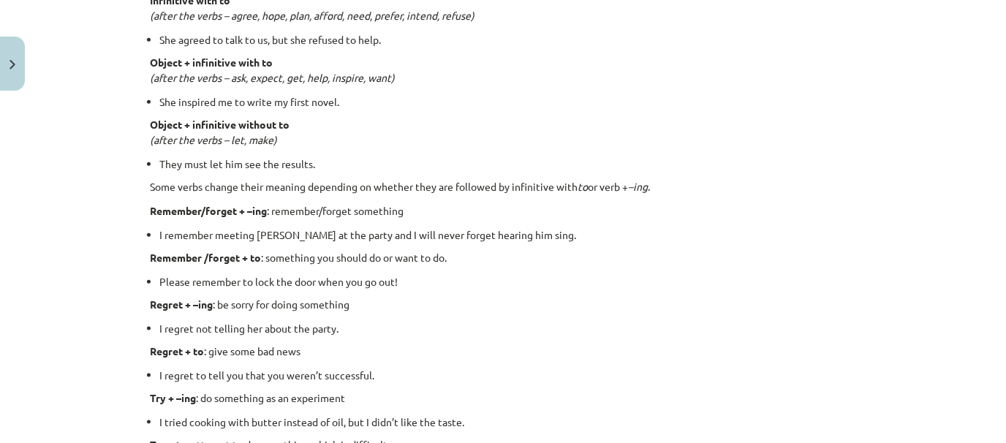
scroll to position [1303, 0]
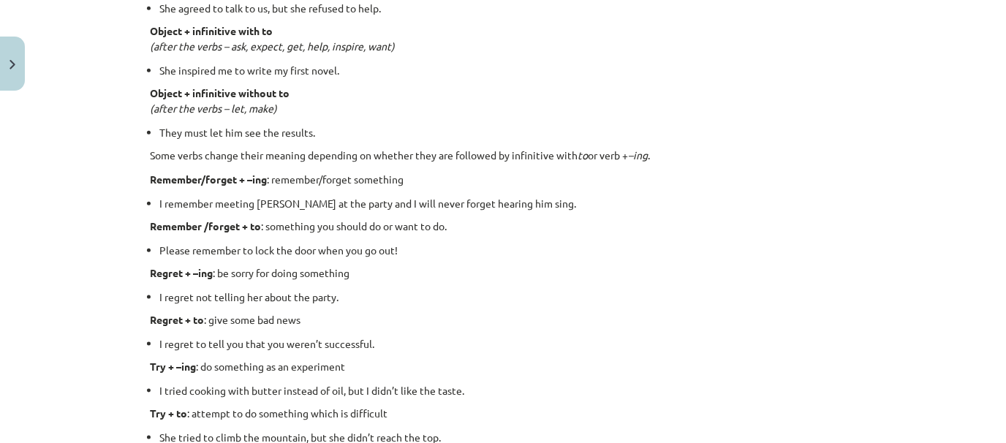
click p "Some verbs change their meaning depending on whether they are followed by infin…"
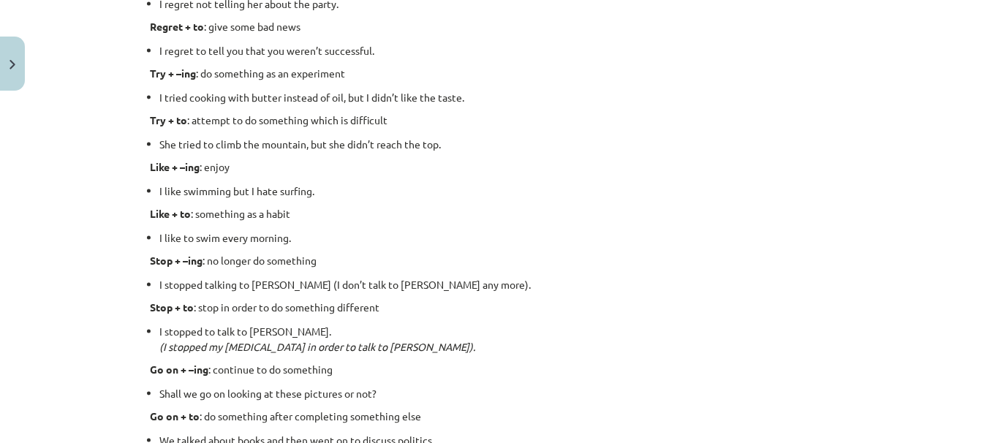
scroll to position [1571, 0]
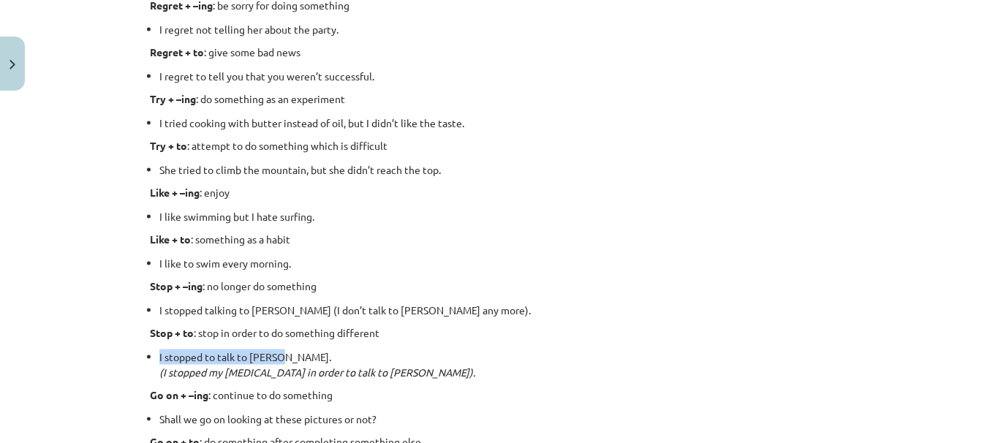
drag, startPoint x: 967, startPoint y: 303, endPoint x: 958, endPoint y: 339, distance: 37.6
click div "Mācību tēma: Angļu valodas i - 11. klases 1. ieskaites mācību materiāls #7 📝 To…"
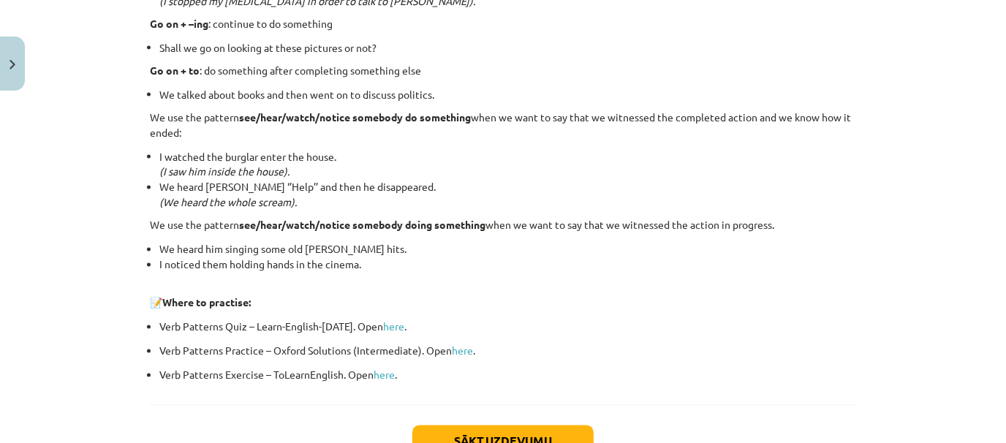
scroll to position [1957, 0]
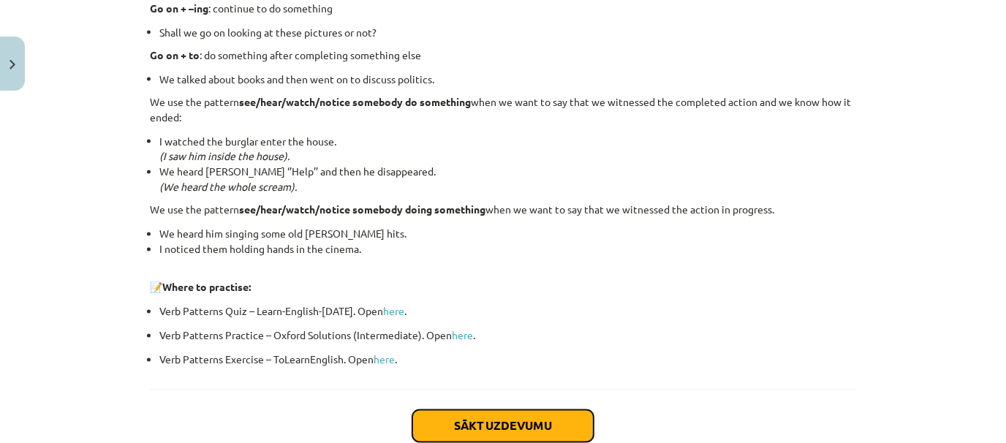
click button "Sākt uzdevumu"
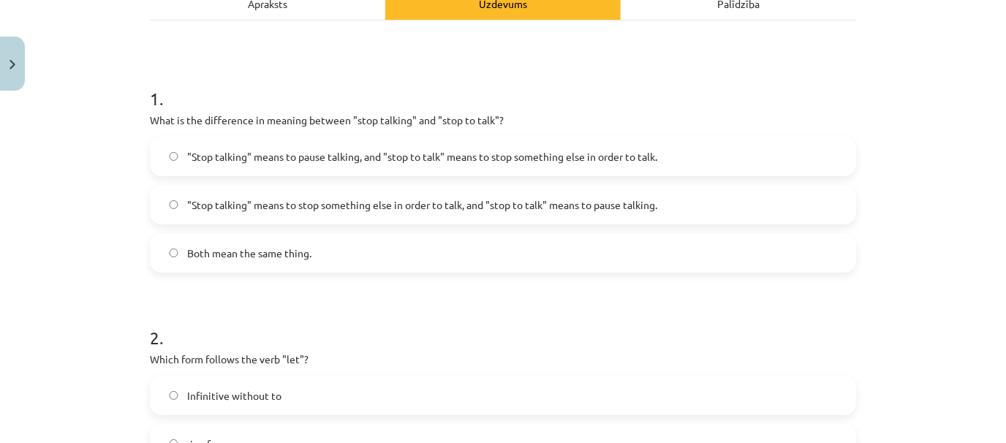
scroll to position [855, 0]
click span ""Stop talking" means to pause talking, and "stop to talk" means to stop somethi…"
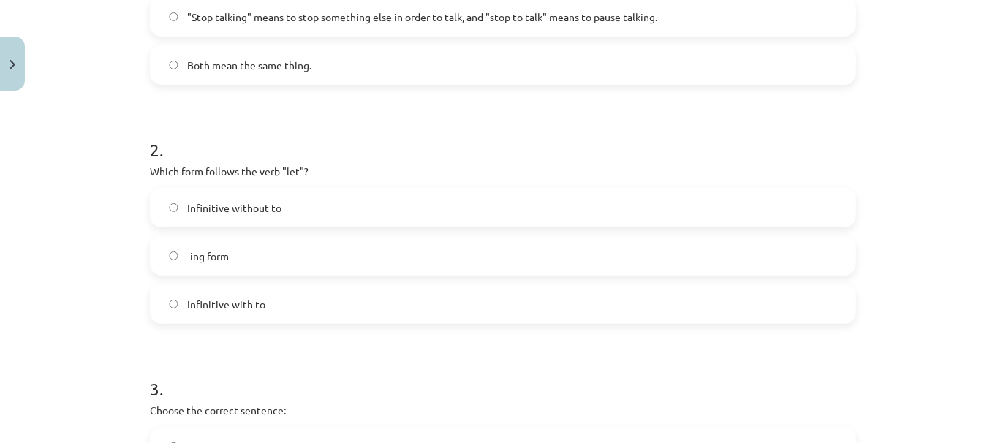
scroll to position [428, 0]
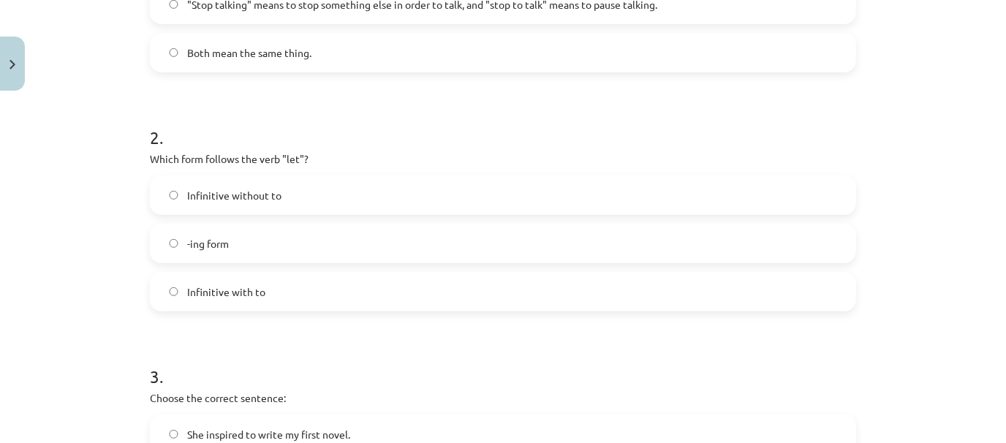
click label "-ing form"
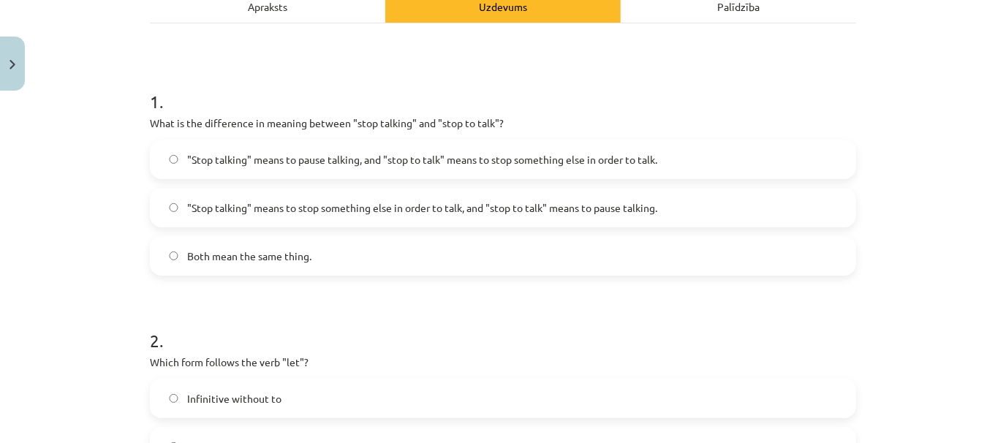
scroll to position [58, 0]
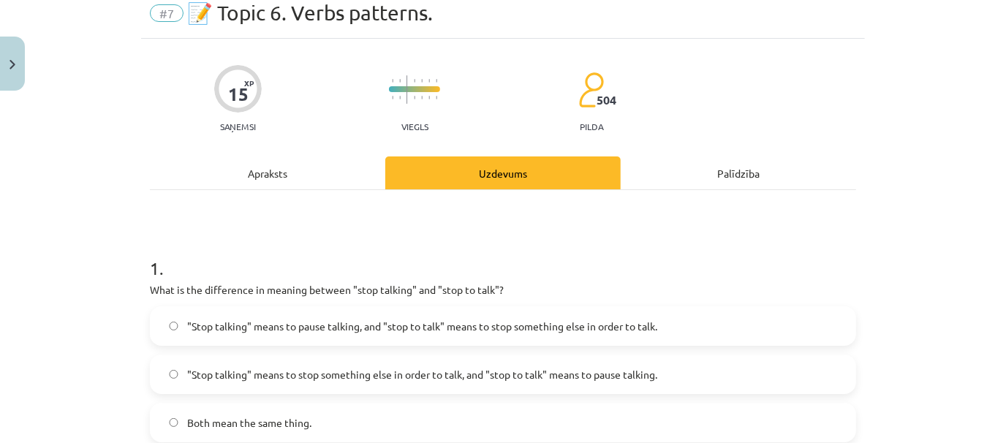
click div "Apraksts"
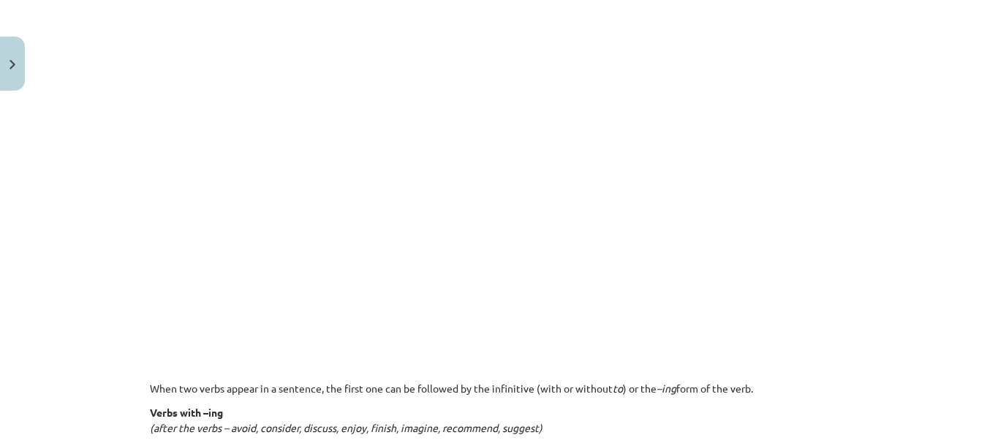
scroll to position [0, 0]
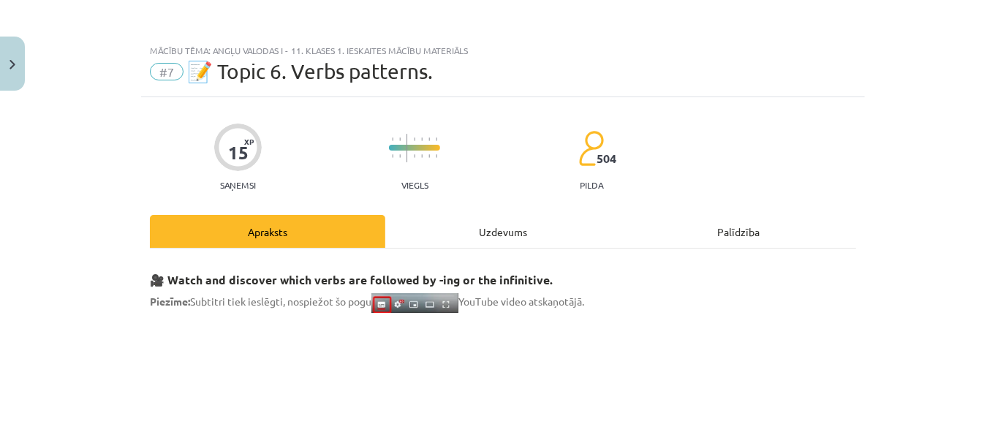
click div "Uzdevums"
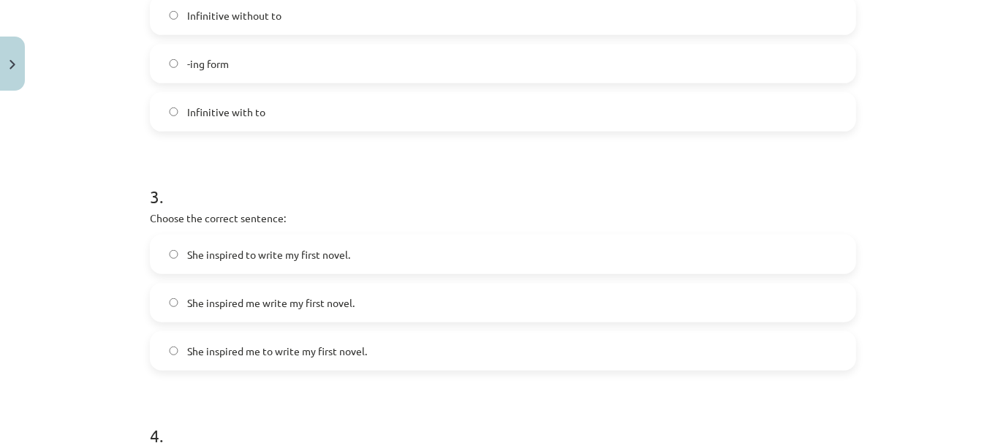
scroll to position [593, 0]
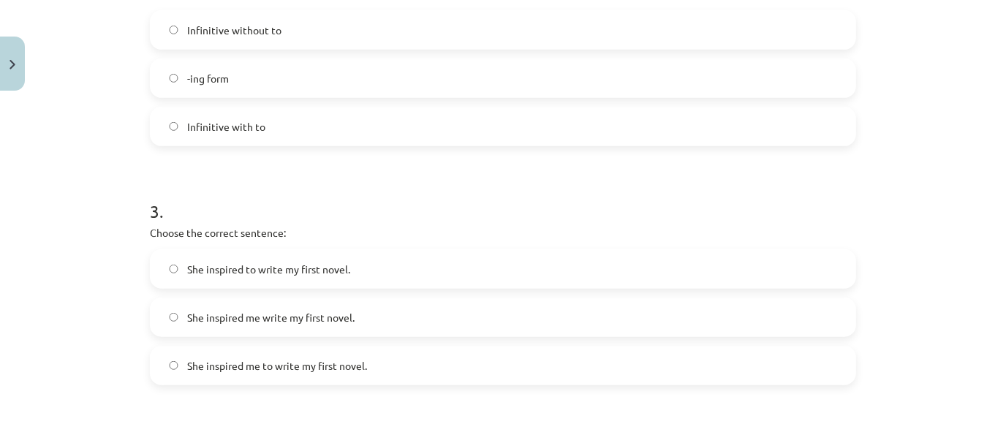
click label "Infinitive without to"
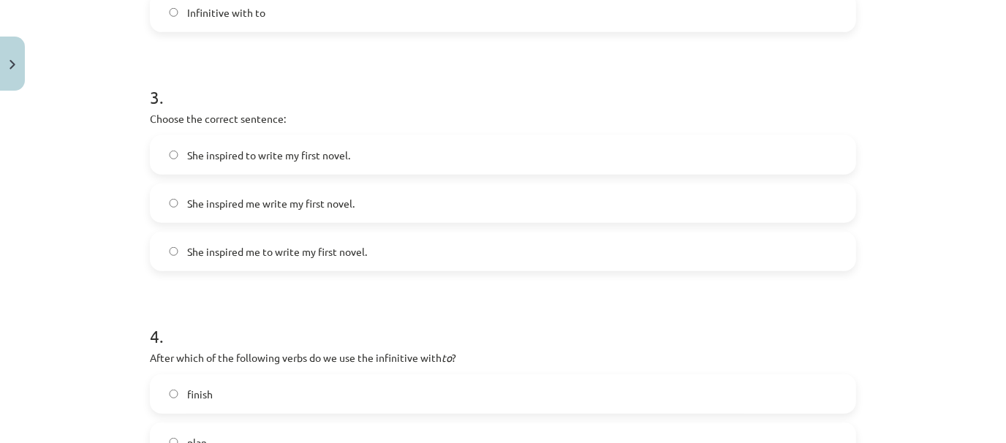
scroll to position [710, 0]
click label "She inspired me to write my first novel."
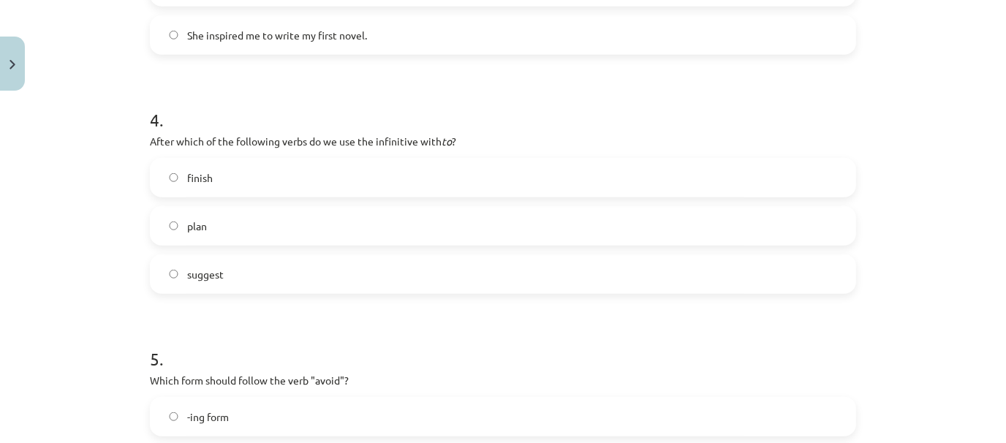
scroll to position [922, 0]
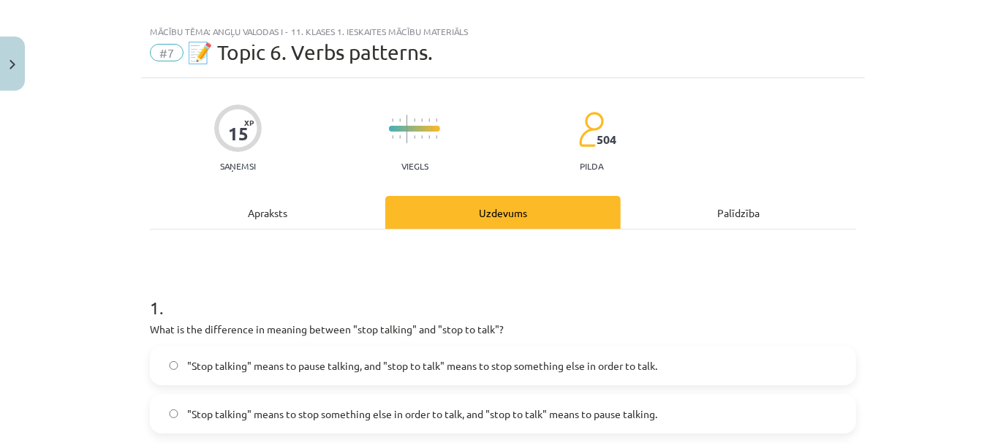
click div "Apraksts"
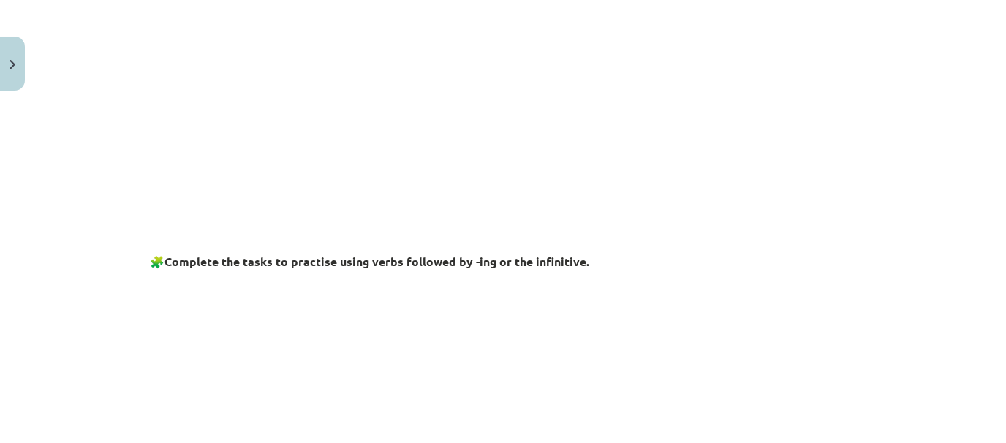
scroll to position [0, 0]
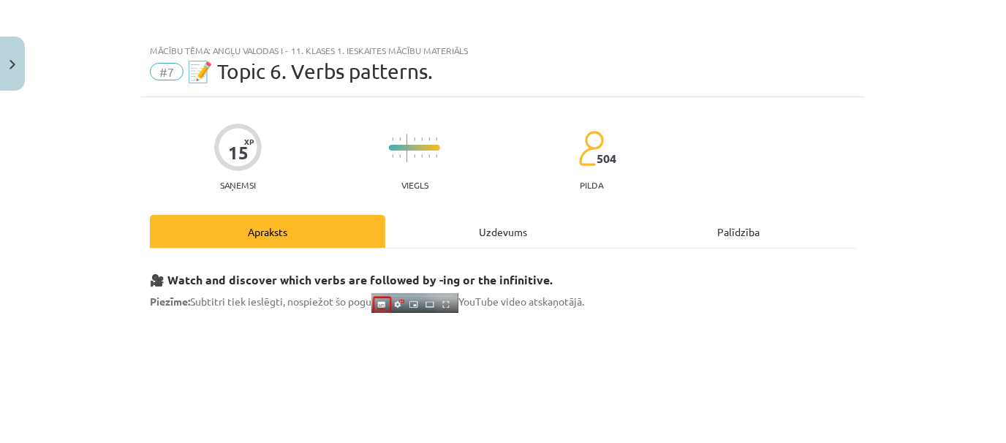
click div "15 XP Saņemsi Viegls 504 pilda Apraksts Uzdevums Palīdzība 🎥 Watch and discover…"
click div "Uzdevums"
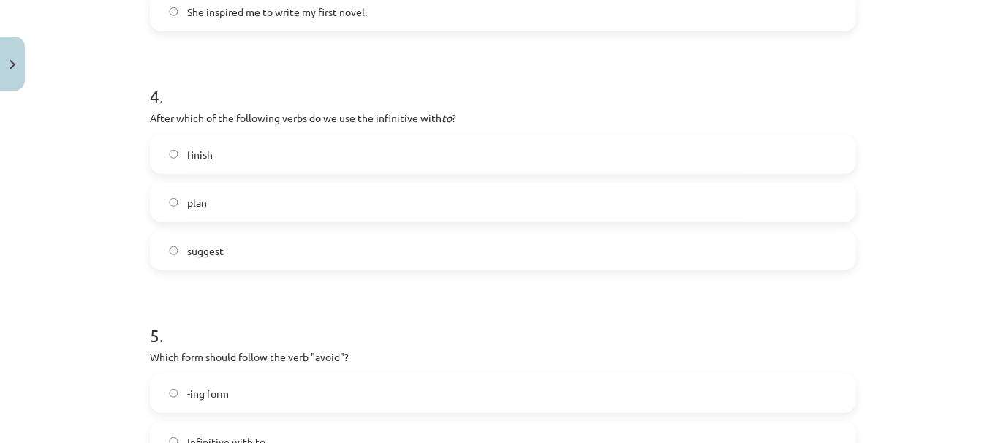
scroll to position [953, 0]
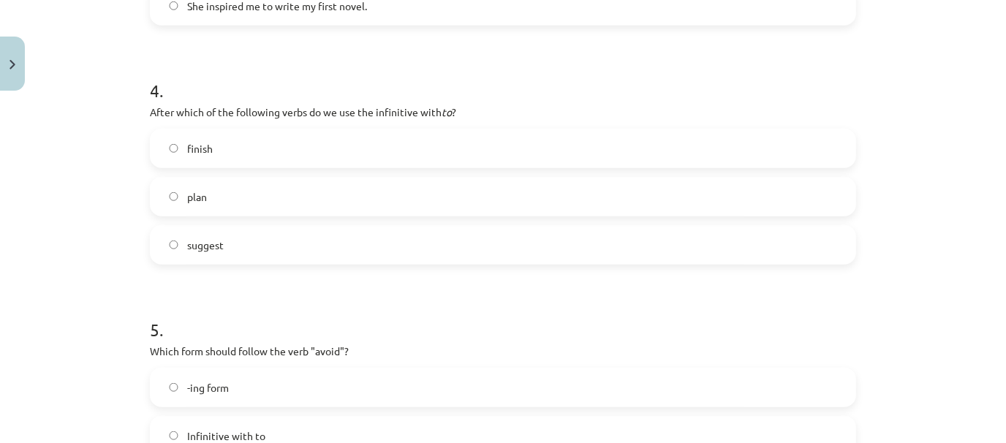
click label "plan"
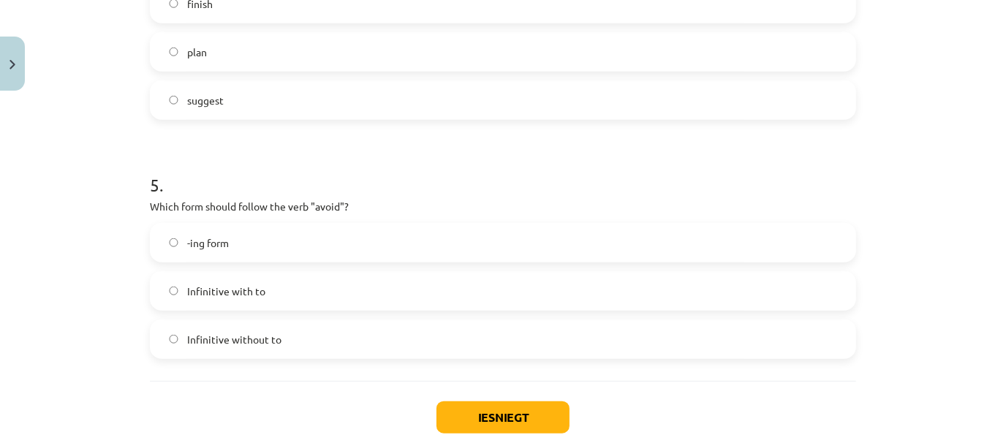
scroll to position [1112, 0]
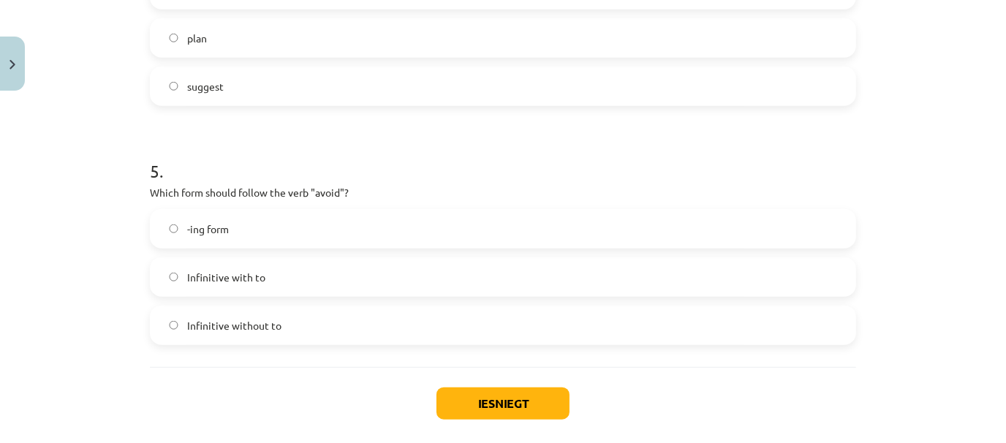
click label "-ing form"
click button "Iesniegt"
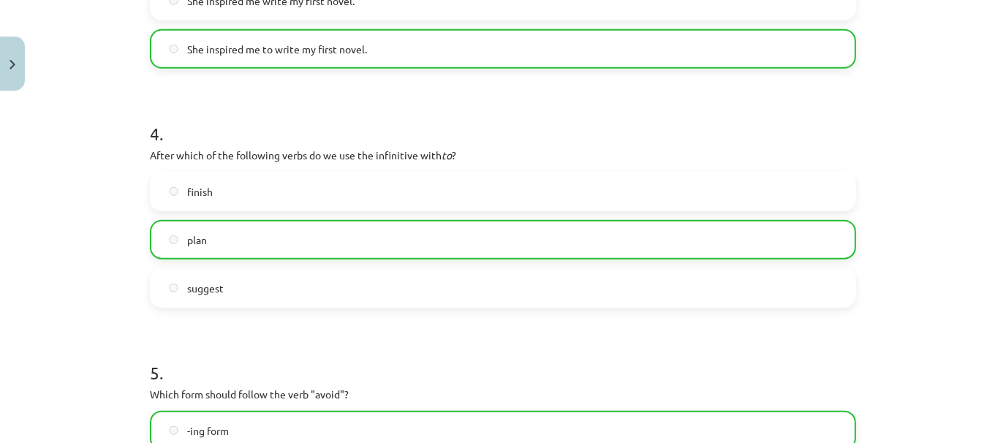
scroll to position [1228, 0]
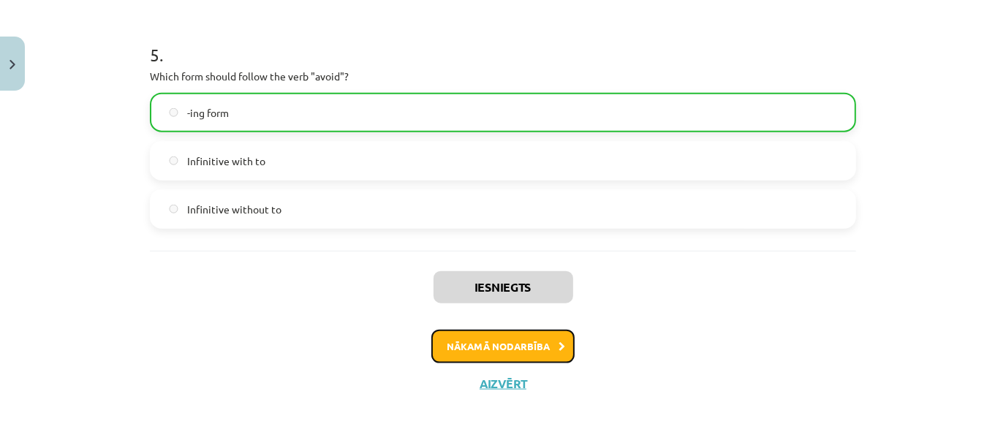
click icon
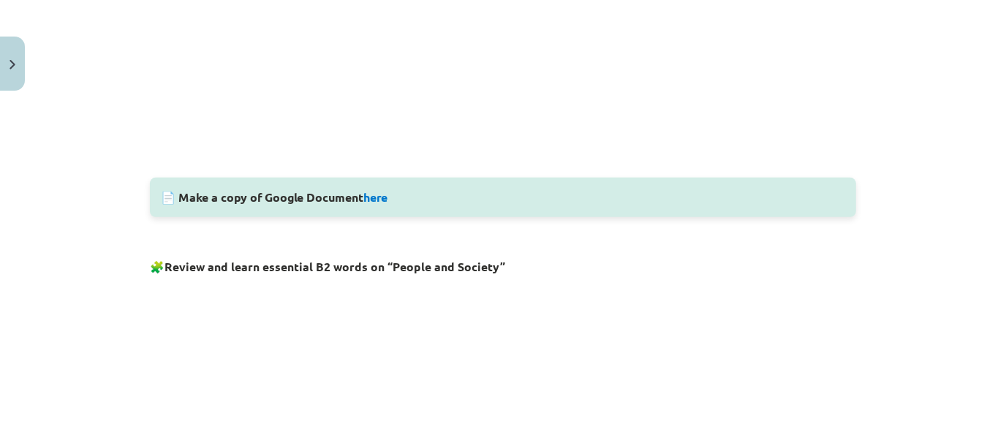
scroll to position [646, 0]
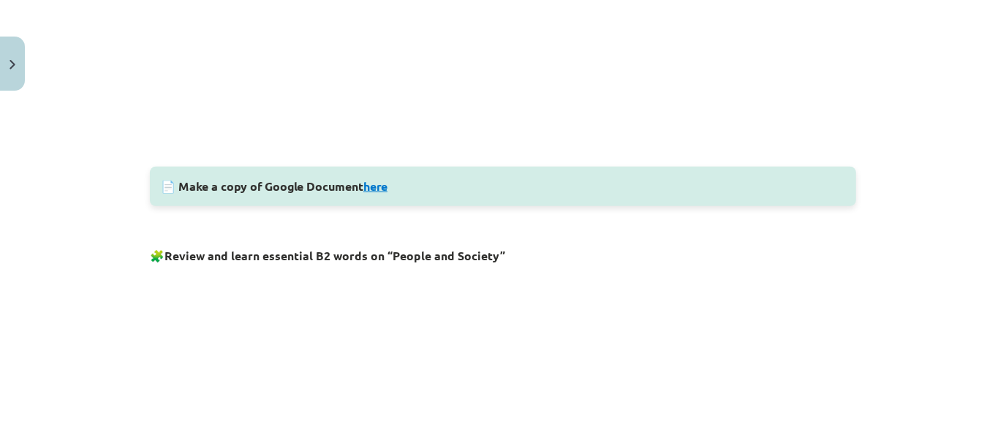
click link "here"
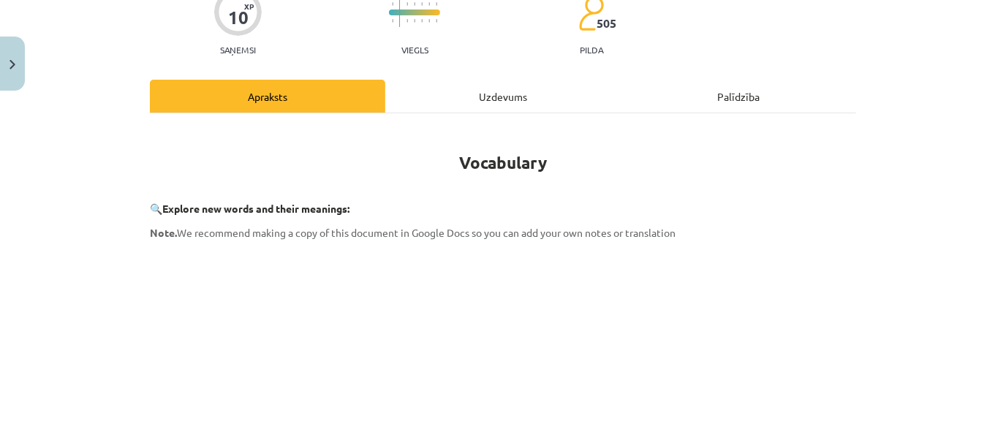
scroll to position [114, 0]
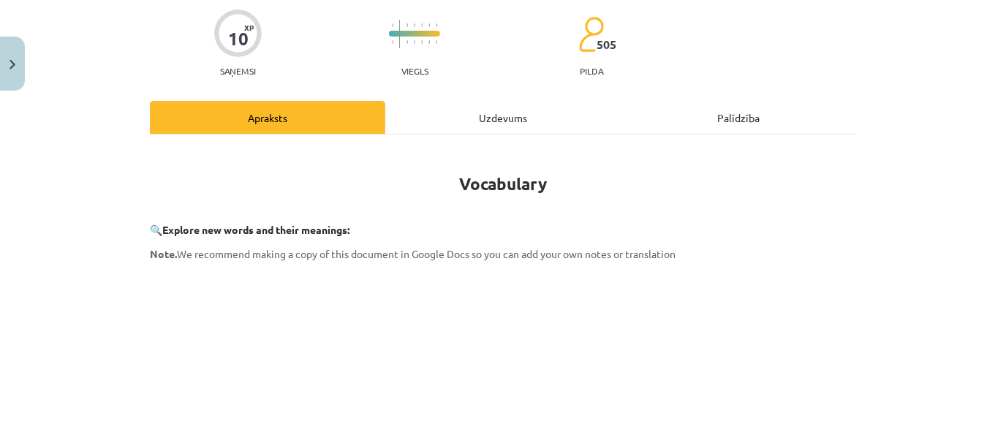
click div "Uzdevums"
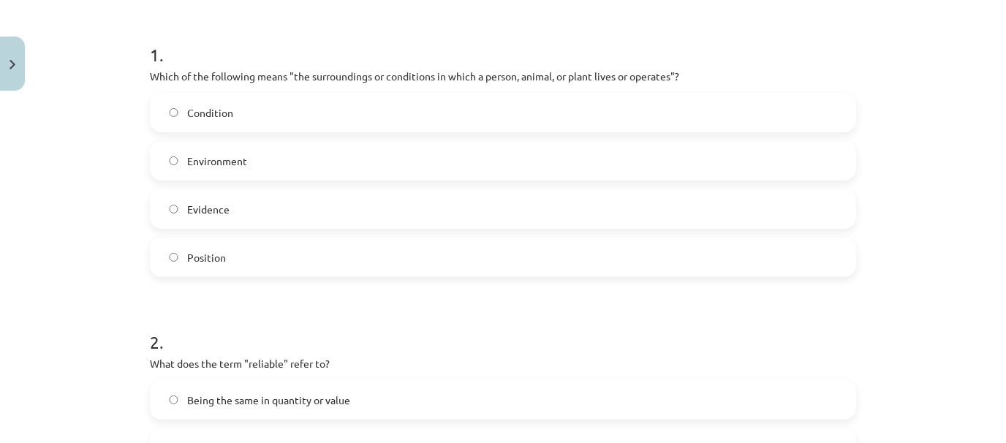
scroll to position [855, 0]
click label "Environment"
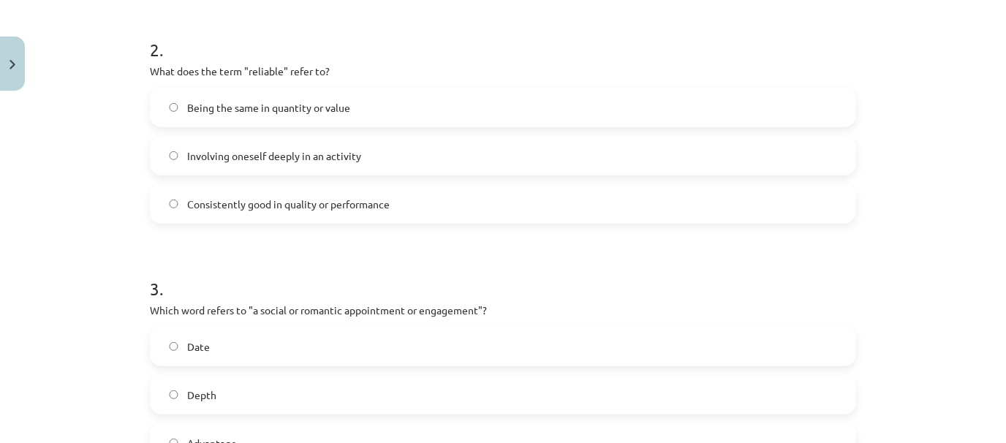
click label "Consistently good in quality or performance"
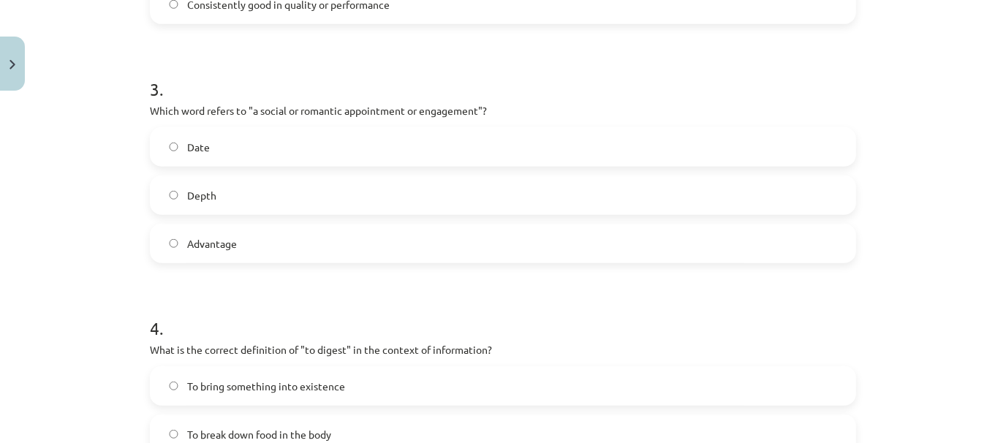
click label "Date"
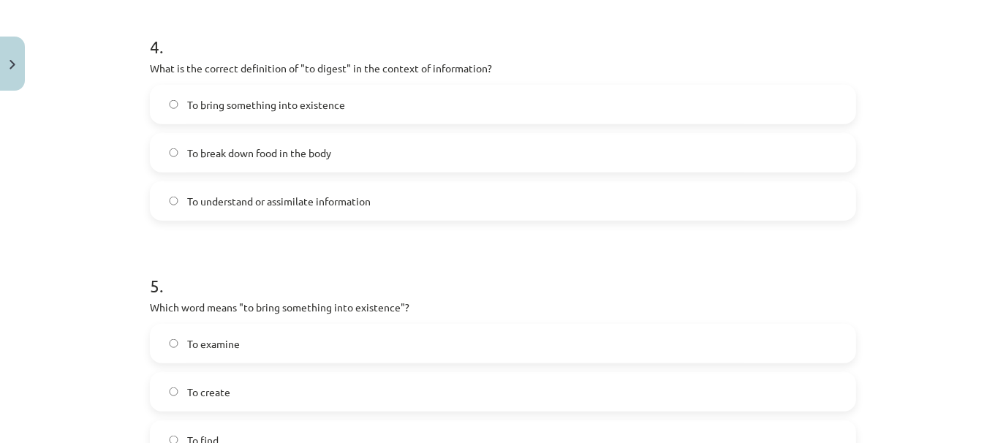
click label "To understand or assimilate information"
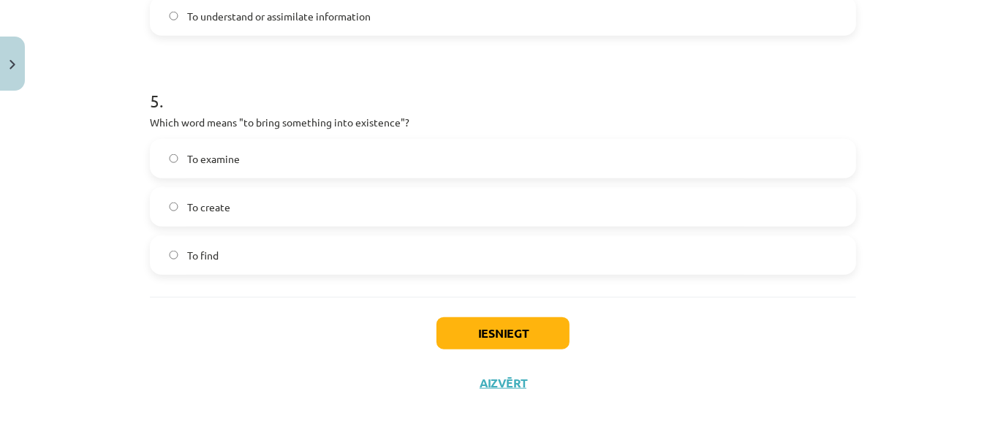
click label "To create"
click button "Iesniegt"
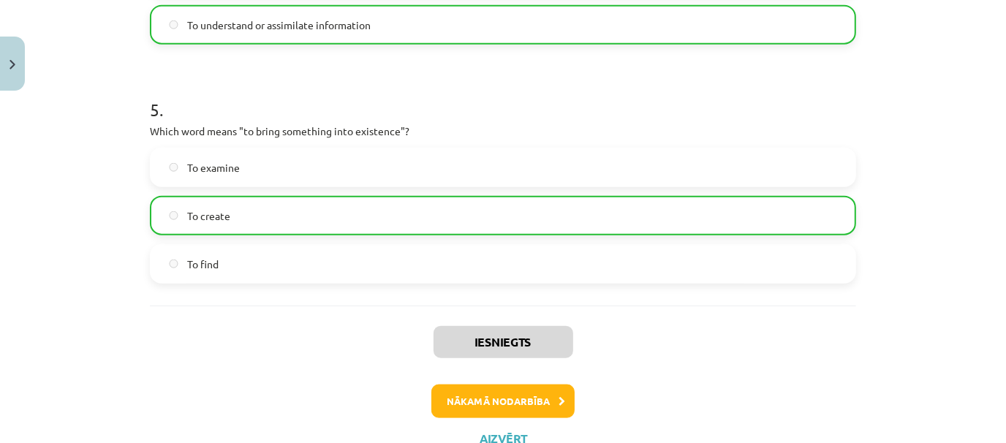
scroll to position [1276, 0]
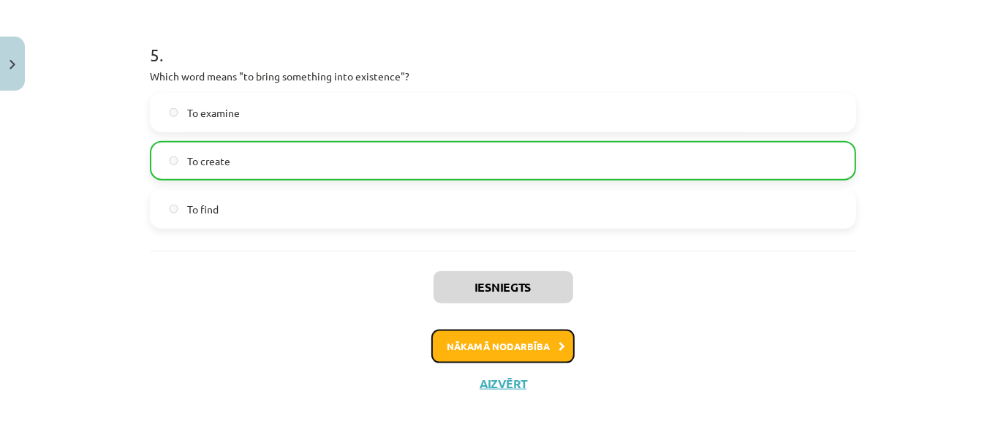
click button "Nākamā nodarbība"
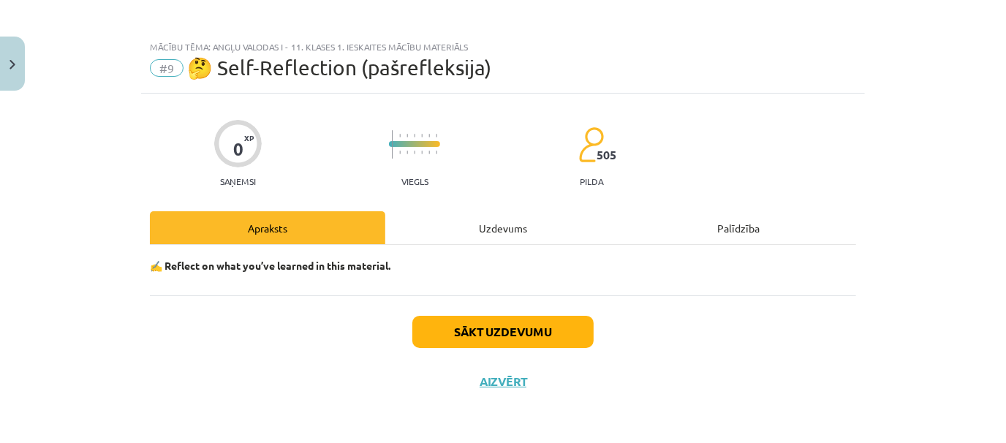
scroll to position [3, 0]
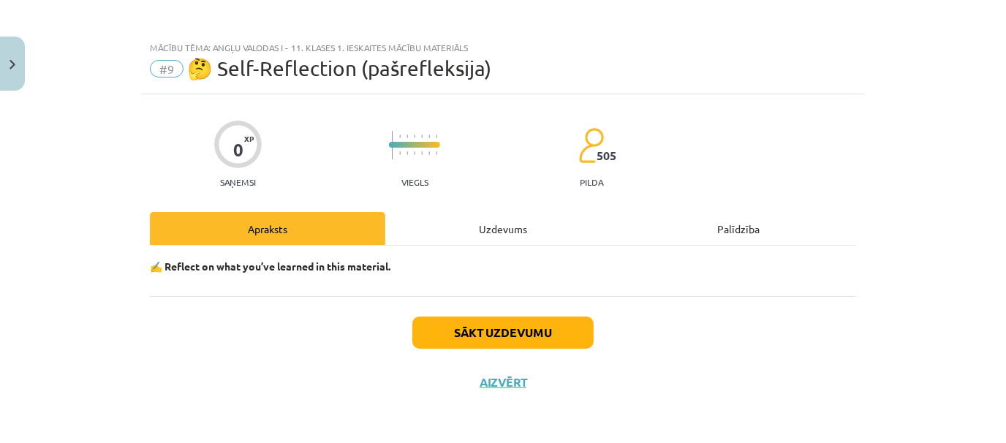
click div "Uzdevums"
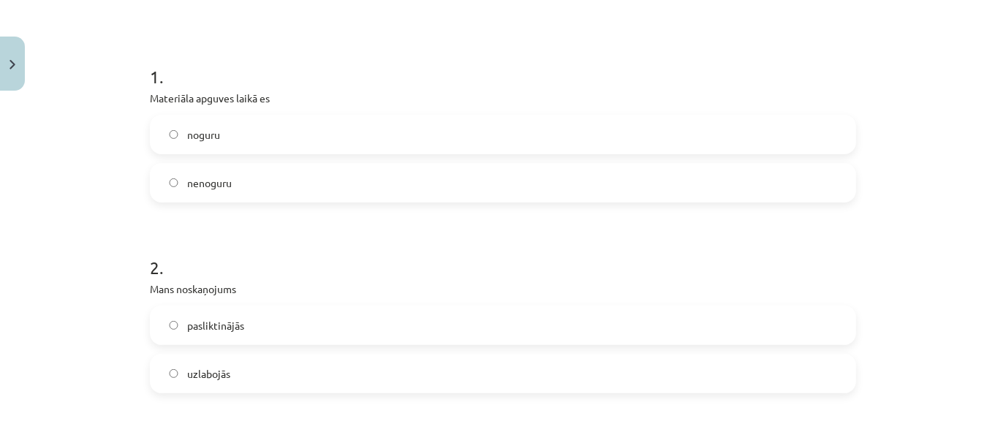
scroll to position [251, 0]
click label "nenoguru"
drag, startPoint x: 988, startPoint y: 164, endPoint x: 997, endPoint y: 209, distance: 46.2
click div "Mācību tēma: Angļu valodas i - 11. klases 1. ieskaites mācību materiāls #9 🤔 Se…"
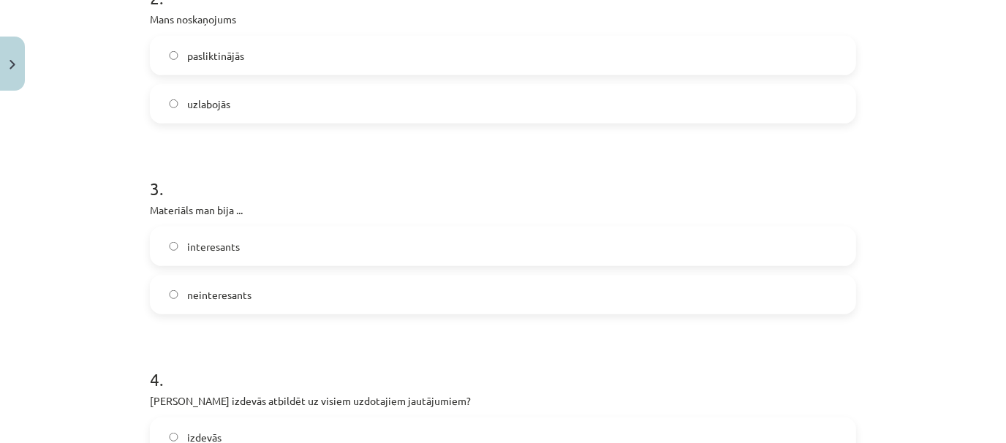
scroll to position [521, 0]
click label "uzlabojās"
click label "interesants"
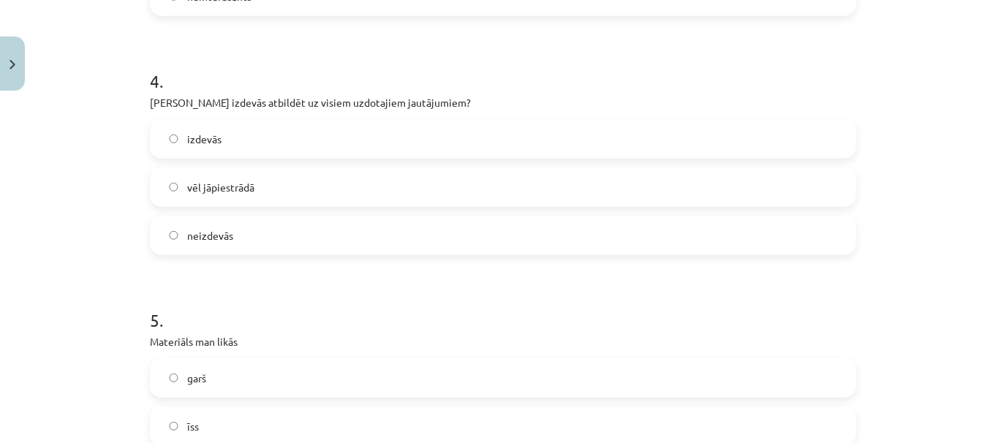
scroll to position [819, 0]
click label "izdevās"
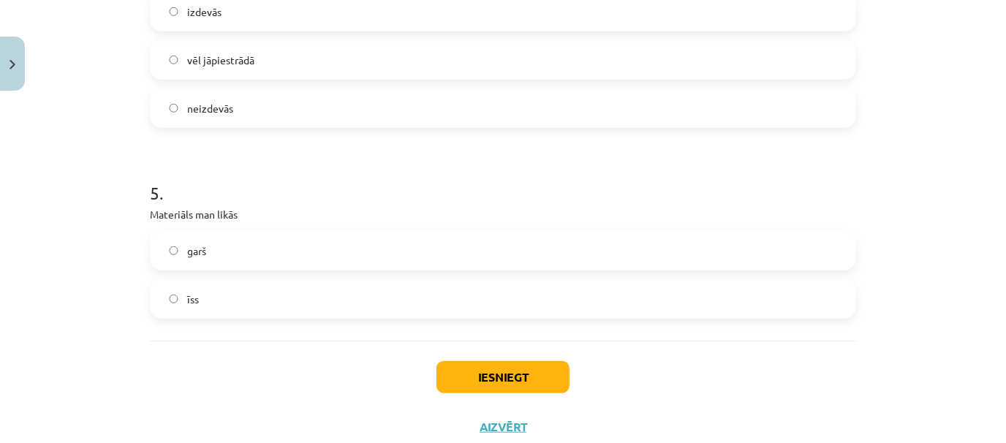
scroll to position [949, 0]
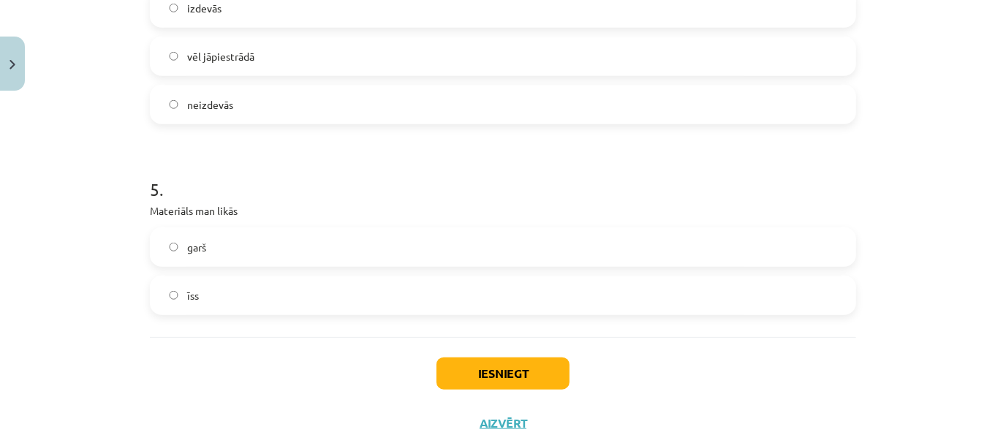
click label "īss"
click button "Iesniegt"
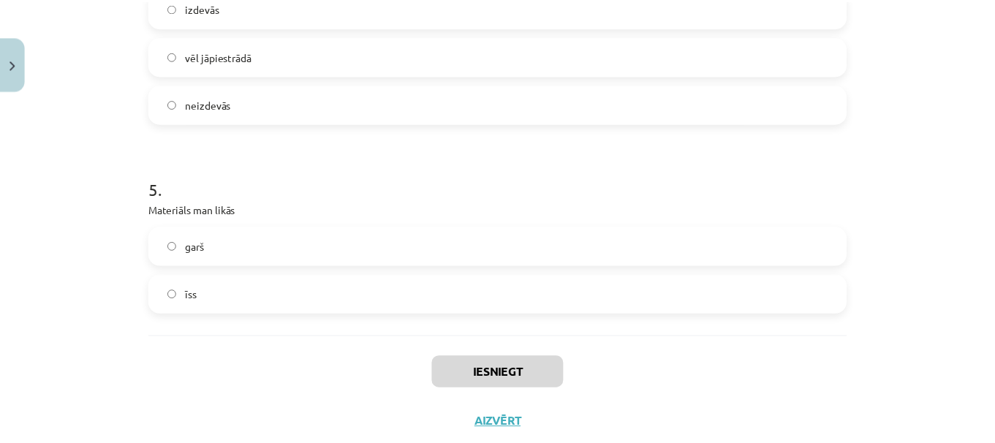
scroll to position [854, 0]
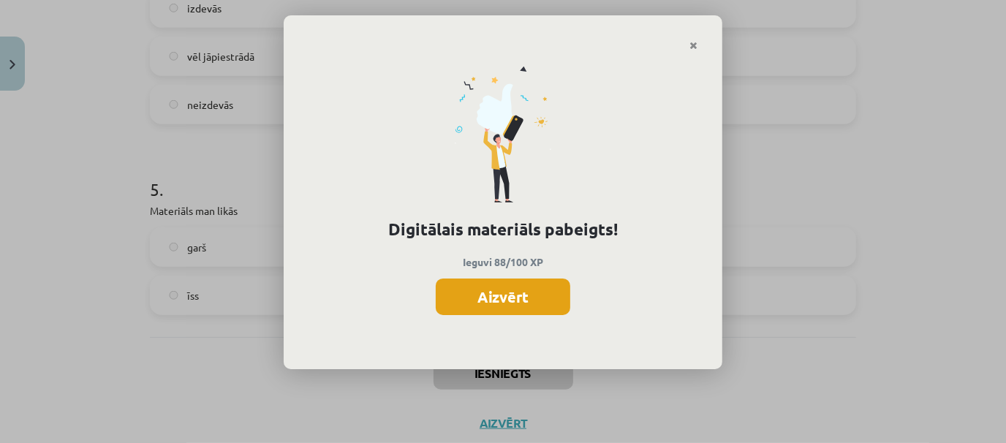
click button "Aizvērt"
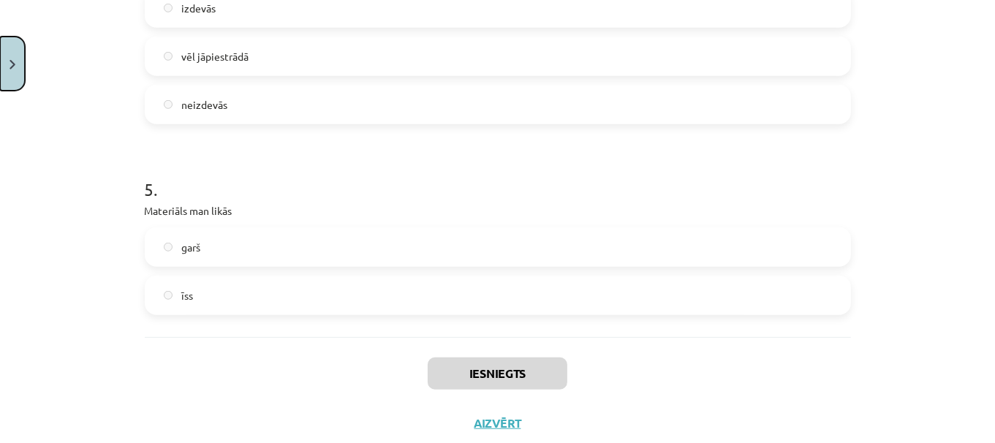
click button "Close"
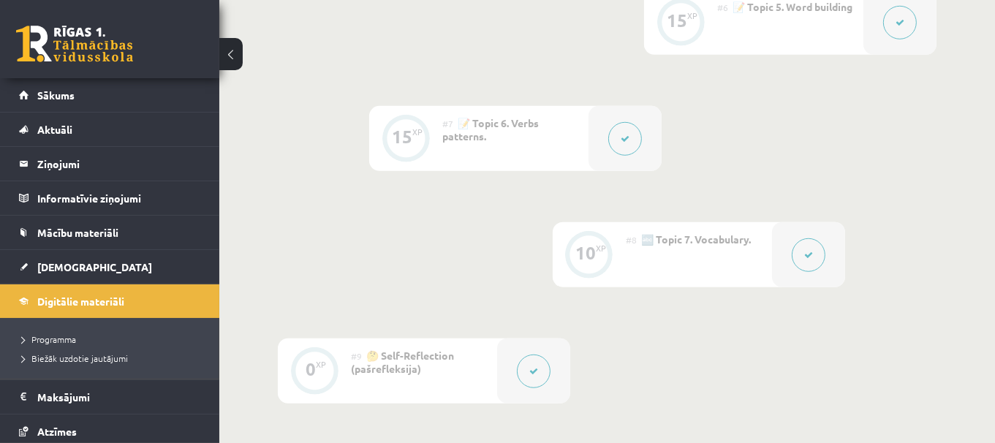
scroll to position [1218, 0]
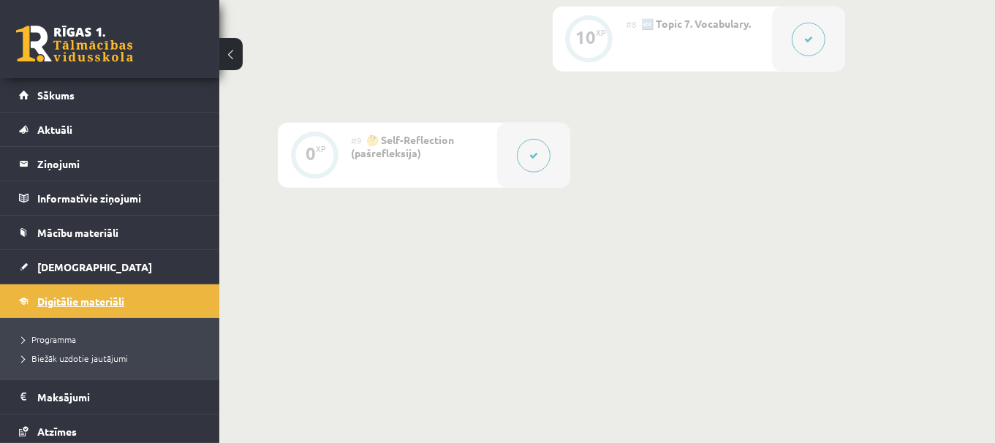
click span "Digitālie materiāli"
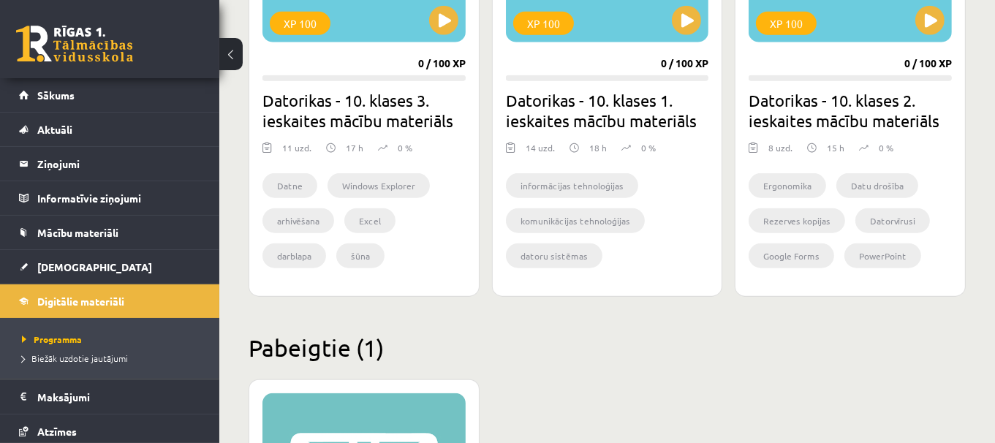
scroll to position [1512, 0]
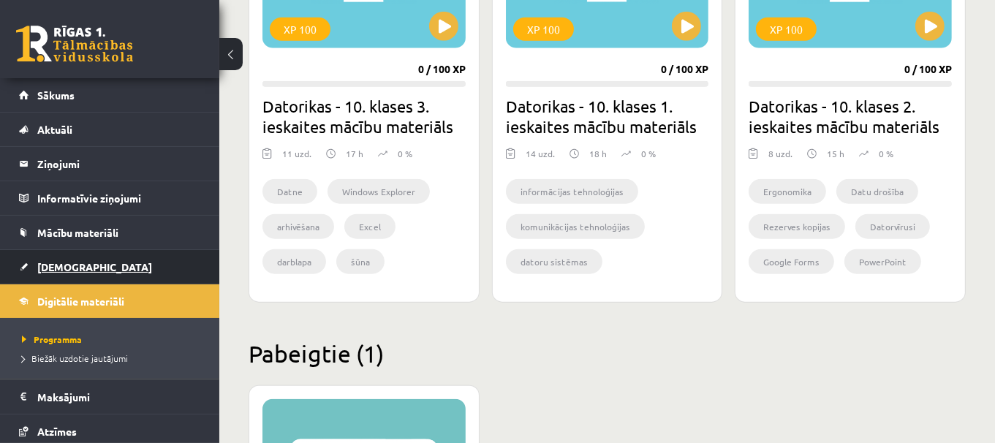
click link "[DEMOGRAPHIC_DATA]"
